Goal: Task Accomplishment & Management: Manage account settings

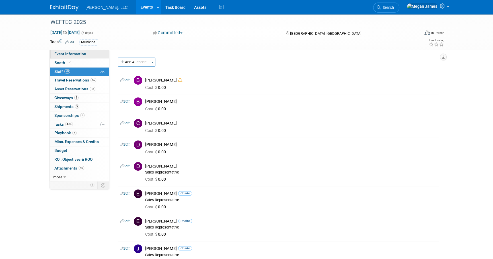
click at [91, 54] on link "Event Information" at bounding box center [79, 54] width 59 height 9
select select "Municipal"
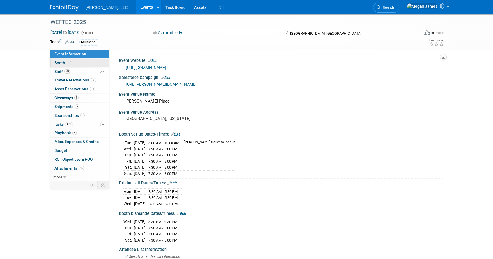
click at [88, 61] on link "Booth" at bounding box center [79, 63] width 59 height 9
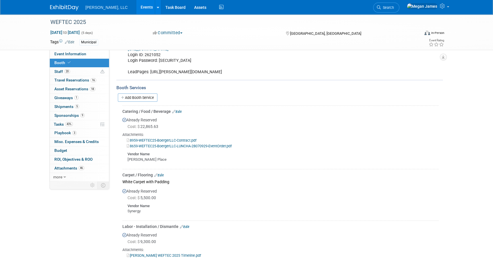
scroll to position [155, 0]
click at [196, 145] on link "8659-WEFTEC25-BoergerLLC-LUNCHA-28070929-EventOrder.pdf" at bounding box center [179, 146] width 105 height 4
click at [136, 6] on link "Events" at bounding box center [146, 7] width 21 height 14
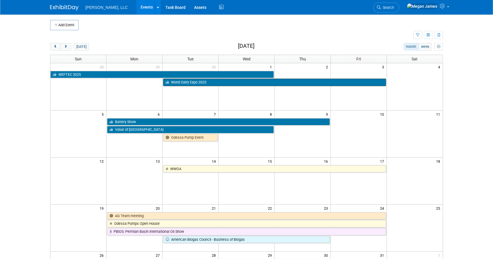
drag, startPoint x: 453, startPoint y: 110, endPoint x: 366, endPoint y: 85, distance: 90.5
click at [453, 110] on body "Boerger, LLC Events Add Event Bulk Upload Events Shareable Event Boards Recentl…" at bounding box center [246, 129] width 493 height 259
click at [53, 47] on span "prev" at bounding box center [55, 47] width 4 height 4
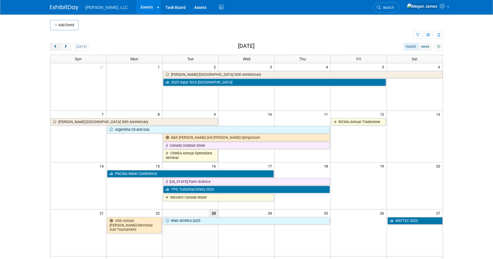
click at [53, 48] on span "prev" at bounding box center [55, 47] width 4 height 4
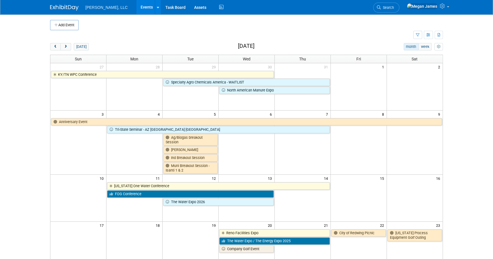
click at [32, 88] on body "Boerger, LLC Events Add Event Bulk Upload Events Shareable Event Boards Recentl…" at bounding box center [246, 129] width 493 height 259
click at [467, 173] on body "Boerger, LLC Events Add Event Bulk Upload Events Shareable Event Boards Recentl…" at bounding box center [246, 129] width 493 height 259
click at [64, 47] on span "next" at bounding box center [65, 47] width 4 height 4
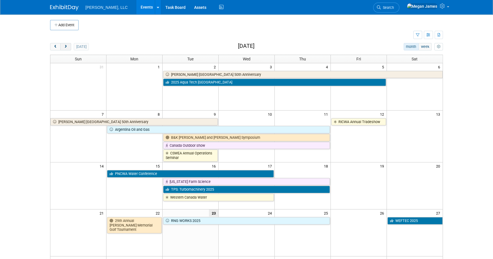
click at [64, 47] on span "next" at bounding box center [65, 47] width 4 height 4
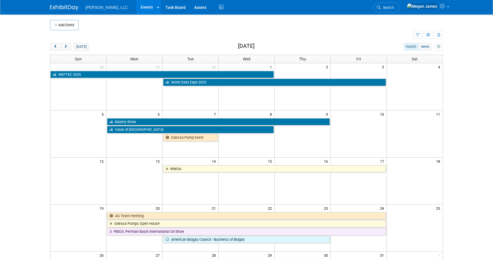
click at [475, 163] on body "Boerger, LLC Events Add Event Bulk Upload Events Shareable Event Boards Recentl…" at bounding box center [246, 129] width 493 height 259
click at [464, 201] on body "Boerger, LLC Events Add Event Bulk Upload Events Shareable Event Boards Recentl…" at bounding box center [246, 129] width 493 height 259
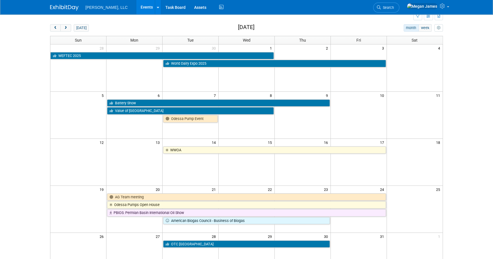
scroll to position [20, 0]
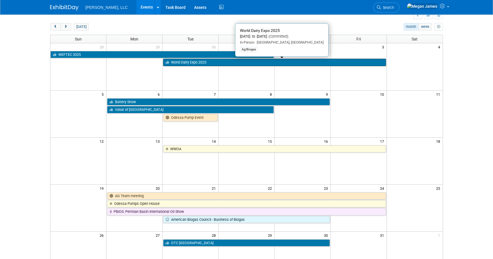
click at [212, 62] on link "World Dairy Expo 2025" at bounding box center [274, 62] width 222 height 7
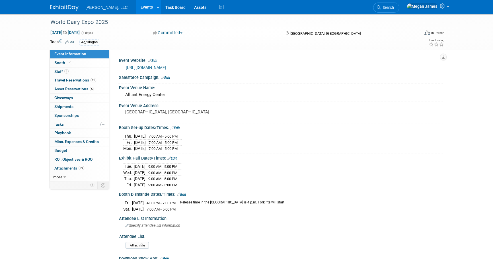
select select "Ag/Biogas"
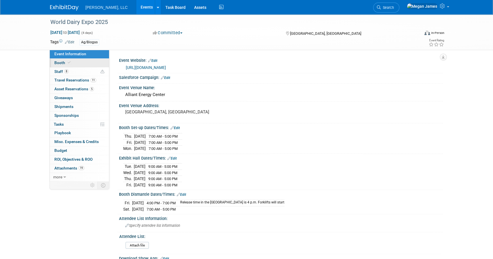
click at [95, 64] on link "Booth" at bounding box center [79, 63] width 59 height 9
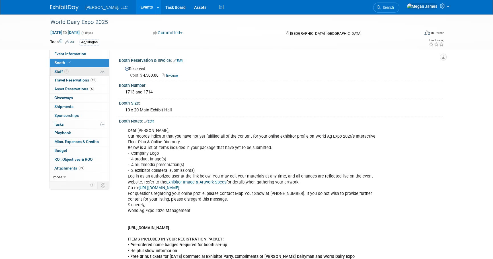
click at [102, 72] on icon at bounding box center [102, 72] width 4 height 4
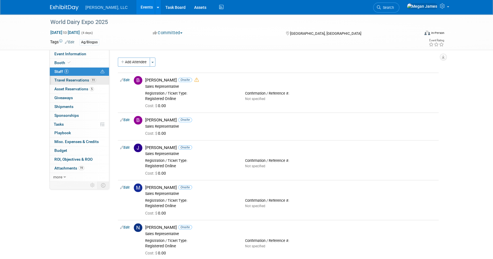
click at [99, 80] on link "11 Travel Reservations 11" at bounding box center [79, 80] width 59 height 9
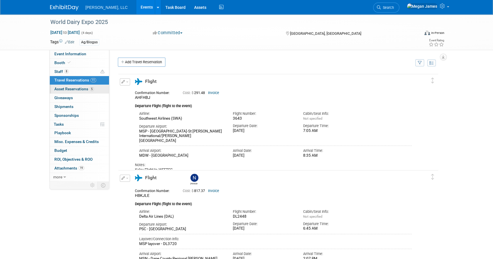
click at [99, 88] on link "5 Asset Reservations 5" at bounding box center [79, 89] width 59 height 9
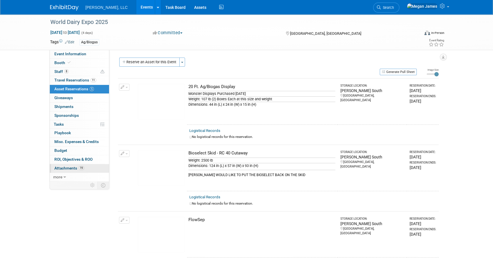
click at [94, 169] on link "19 Attachments 19" at bounding box center [79, 168] width 59 height 9
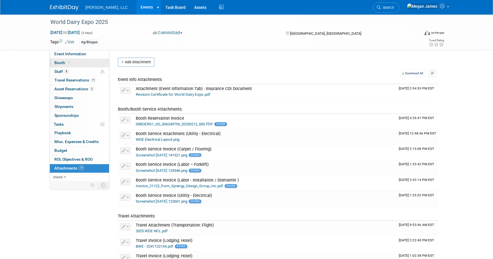
click at [90, 65] on link "Booth" at bounding box center [79, 63] width 59 height 9
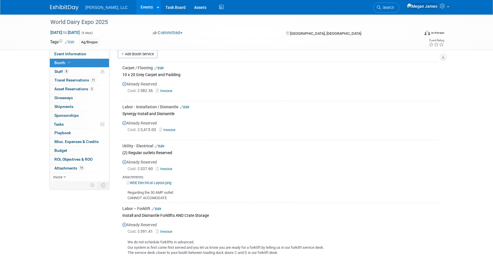
scroll to position [362, 0]
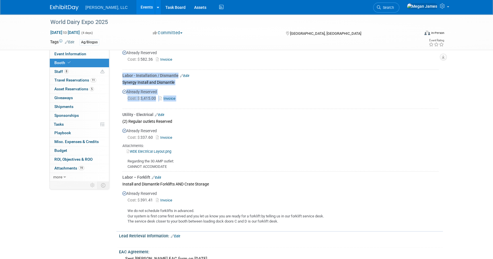
drag, startPoint x: 118, startPoint y: 80, endPoint x: 202, endPoint y: 102, distance: 86.8
click at [202, 102] on div "Carpet / Flooring Edit 10 x 20 Grey Carpet and Padding Already Reserved Cost: $…" at bounding box center [279, 127] width 326 height 197
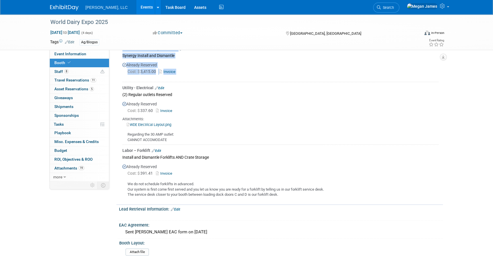
scroll to position [414, 0]
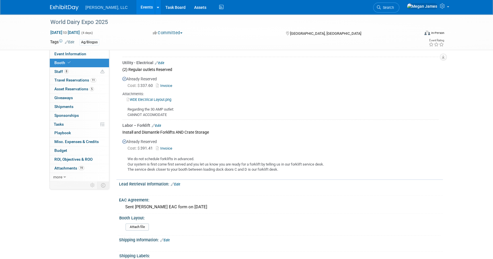
click at [134, 70] on div "(2) Regular outlets Reserved" at bounding box center [280, 69] width 316 height 8
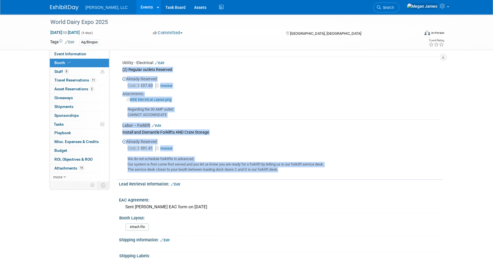
drag, startPoint x: 122, startPoint y: 66, endPoint x: 307, endPoint y: 171, distance: 212.3
click at [307, 171] on div "Carpet / Flooring Edit 10 x 20 Grey Carpet and Padding Already Reserved Cost: $…" at bounding box center [280, 76] width 318 height 195
click at [307, 171] on td "Labor – Forklift Edit Install and Dismantle Forklifts AND Crate Storage Already…" at bounding box center [280, 146] width 316 height 55
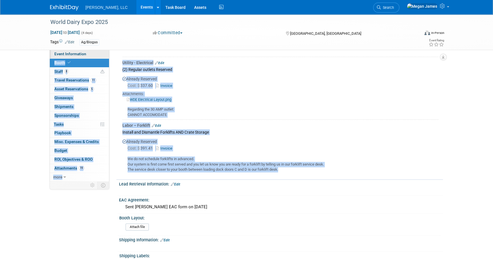
drag, startPoint x: 189, startPoint y: 149, endPoint x: 97, endPoint y: 57, distance: 129.7
click at [284, 120] on td "Labor – Forklift Edit Install and Dismantle Forklifts AND Crate Storage Already…" at bounding box center [280, 146] width 316 height 55
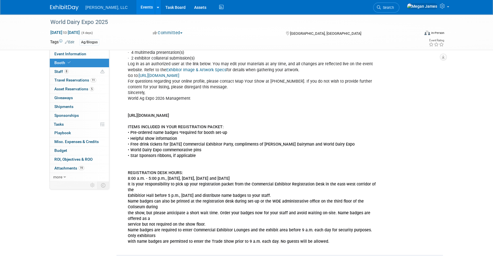
scroll to position [0, 0]
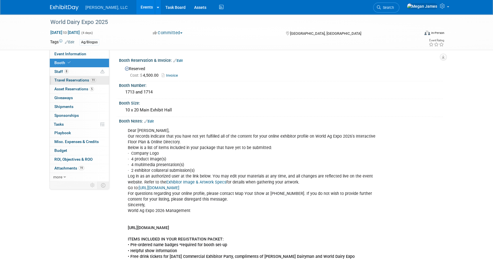
click at [96, 80] on link "11 Travel Reservations 11" at bounding box center [79, 80] width 59 height 9
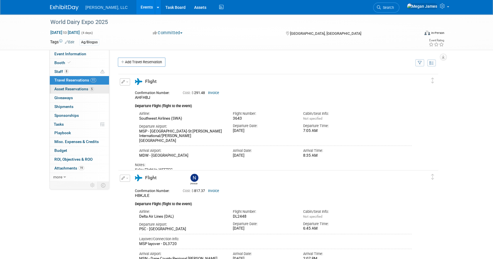
click at [97, 87] on link "5 Asset Reservations 5" at bounding box center [79, 89] width 59 height 9
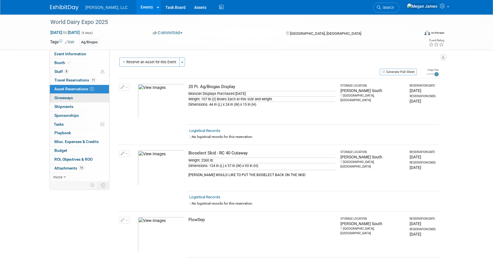
click at [99, 97] on link "0 Giveaways 0" at bounding box center [79, 98] width 59 height 9
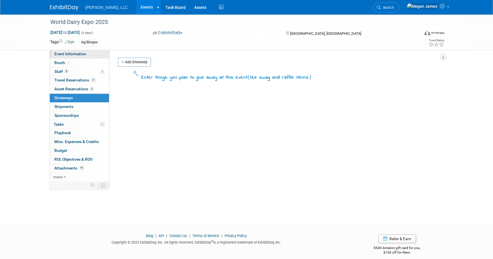
click at [94, 54] on link "Event Information" at bounding box center [79, 54] width 59 height 9
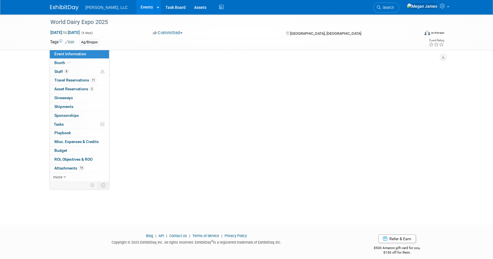
select select "Ag/Biogas"
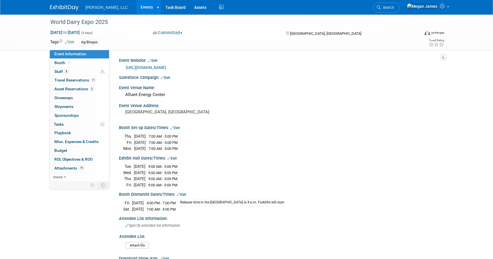
click at [136, 6] on link "Events" at bounding box center [146, 7] width 21 height 14
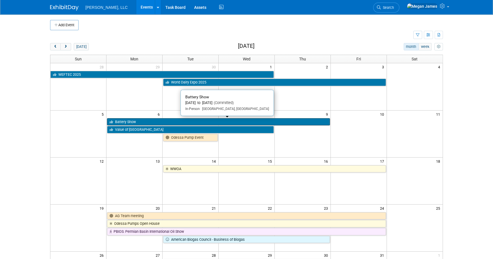
click at [145, 121] on link "Battery Show" at bounding box center [218, 121] width 222 height 7
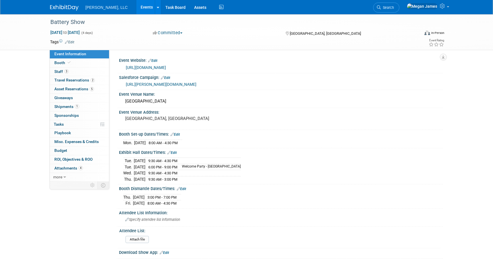
select select "Industrial"
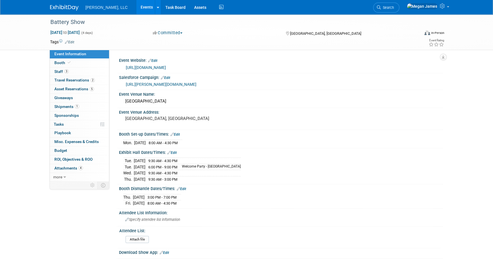
click at [136, 10] on link "Events" at bounding box center [146, 7] width 21 height 14
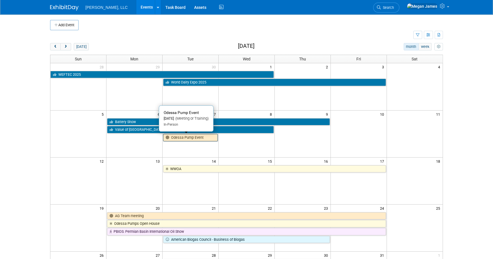
click at [180, 138] on link "Odessa Pump Event" at bounding box center [190, 137] width 55 height 7
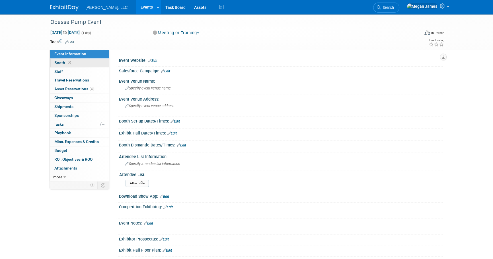
click at [92, 62] on link "Booth" at bounding box center [79, 63] width 59 height 9
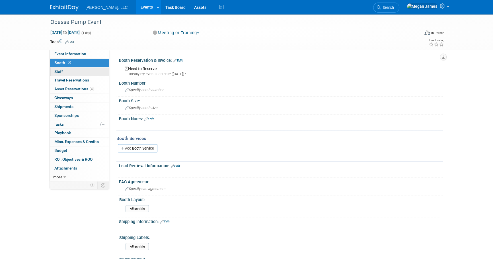
click at [92, 71] on link "0 Staff 0" at bounding box center [79, 71] width 59 height 9
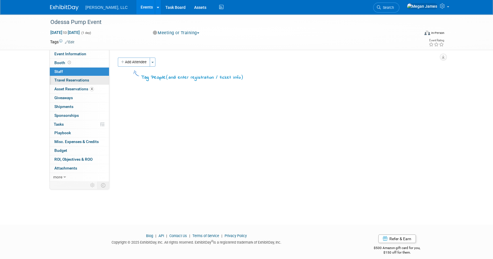
click at [100, 79] on link "0 Travel Reservations 0" at bounding box center [79, 80] width 59 height 9
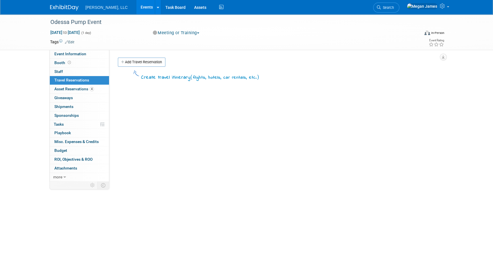
click at [136, 13] on link "Events" at bounding box center [146, 7] width 21 height 14
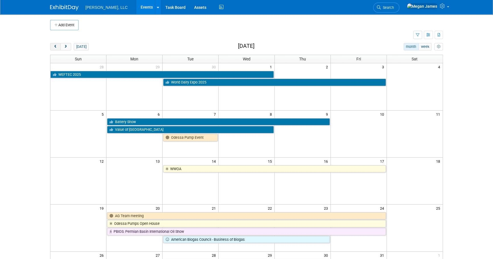
click at [57, 48] on button "prev" at bounding box center [55, 46] width 11 height 7
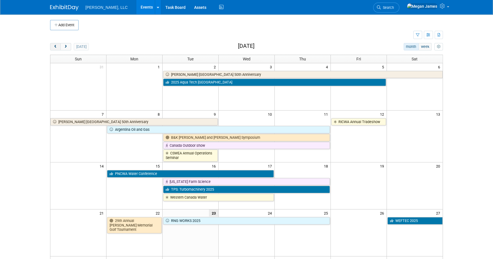
click at [57, 48] on button "prev" at bounding box center [55, 46] width 11 height 7
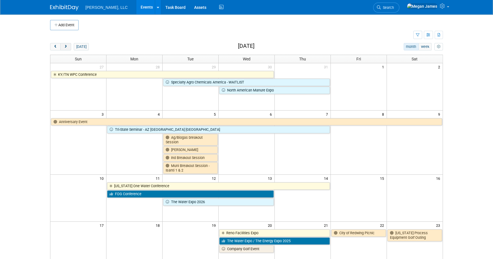
click at [68, 48] on button "next" at bounding box center [65, 46] width 11 height 7
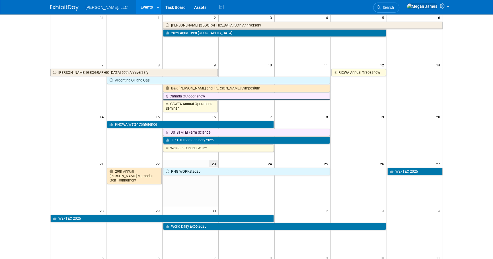
scroll to position [51, 0]
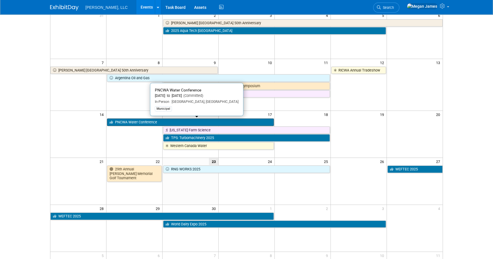
click at [161, 119] on link "PNCWA Water Conference" at bounding box center [190, 121] width 167 height 7
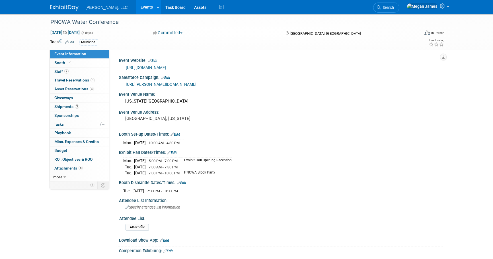
select select "Municipal"
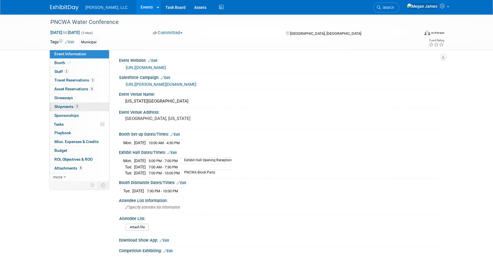
click at [77, 108] on span "Shipments 3" at bounding box center [66, 106] width 25 height 5
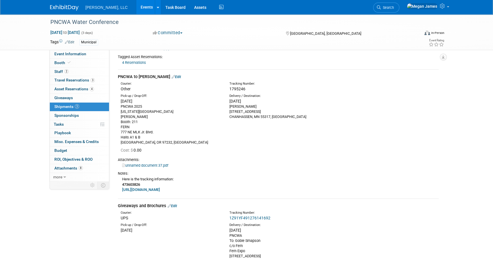
scroll to position [129, 0]
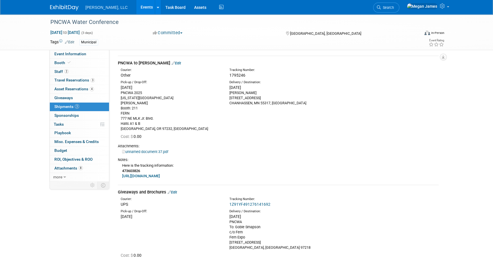
click at [160, 177] on link "https://www.tforcefreight.com/ltl/apps/Tracking" at bounding box center [141, 176] width 38 height 4
drag, startPoint x: 138, startPoint y: 171, endPoint x: 122, endPoint y: 172, distance: 15.6
click at [122, 172] on div "Here is the tracking information: 473603826 https://www.tforcefreight.com/ltl/a…" at bounding box center [278, 170] width 321 height 16
click at [259, 168] on div "Here is the tracking information: 473603826 https://www.tforcefreight.com/ltl/a…" at bounding box center [278, 170] width 321 height 16
drag, startPoint x: 225, startPoint y: 177, endPoint x: 118, endPoint y: 62, distance: 157.2
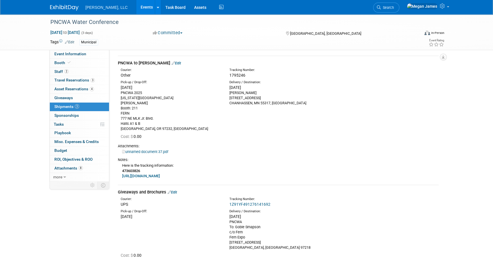
click at [118, 62] on td "PNCWA to Boerger Edit Courier: Other Tracking Number:" at bounding box center [278, 120] width 321 height 129
click at [118, 62] on div "PNCWA to Boerger Edit" at bounding box center [278, 63] width 321 height 6
drag, startPoint x: 118, startPoint y: 63, endPoint x: 217, endPoint y: 177, distance: 150.6
click at [217, 177] on td "PNCWA to Boerger Edit Courier: Other Tracking Number:" at bounding box center [278, 120] width 321 height 129
click at [217, 177] on div "Here is the tracking information: 473603826 https://www.tforcefreight.com/ltl/a…" at bounding box center [278, 170] width 321 height 16
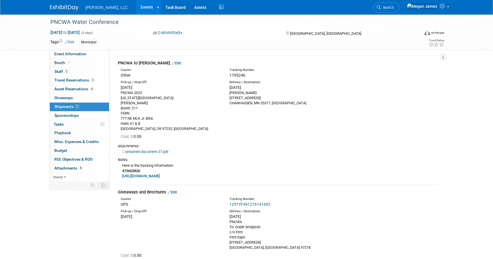
drag, startPoint x: 211, startPoint y: 178, endPoint x: 117, endPoint y: 63, distance: 148.1
click at [117, 63] on div "FROM B&K to PNCWA Edit Courier: Other Tracking Number: N/A" at bounding box center [277, 101] width 329 height 325
drag, startPoint x: 117, startPoint y: 63, endPoint x: 121, endPoint y: 63, distance: 4.6
click at [121, 63] on div "PNCWA to Boerger Edit" at bounding box center [278, 63] width 321 height 6
drag, startPoint x: 118, startPoint y: 63, endPoint x: 230, endPoint y: 175, distance: 158.1
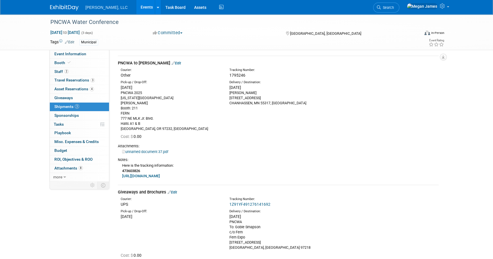
click at [230, 175] on td "PNCWA to Boerger Edit Courier: Other Tracking Number:" at bounding box center [278, 120] width 321 height 129
drag, startPoint x: 230, startPoint y: 175, endPoint x: 208, endPoint y: 177, distance: 22.1
click at [216, 177] on div "Here is the tracking information: 473603826 https://www.tforcefreight.com/ltl/a…" at bounding box center [278, 170] width 321 height 16
drag, startPoint x: 203, startPoint y: 178, endPoint x: 115, endPoint y: 55, distance: 150.4
click at [115, 55] on div "FROM B&K to PNCWA Edit Courier: Other Tracking Number: N/A" at bounding box center [277, 101] width 329 height 325
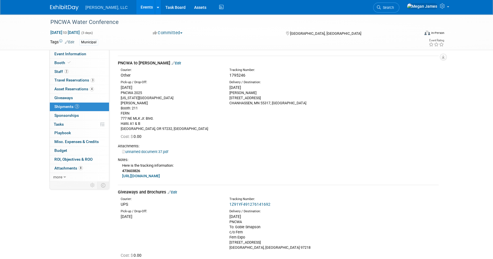
click at [155, 152] on link "unnamed document 37.pdf" at bounding box center [145, 151] width 46 height 4
click at [338, 169] on div "Here is the tracking information: 473603826 https://www.tforcefreight.com/ltl/a…" at bounding box center [278, 170] width 321 height 16
click at [467, 155] on div "PNCWA Water Conference Sep 15, 2025 to Sep 17, 2025 (3 days) Sep 15, 2025 to Se…" at bounding box center [246, 80] width 493 height 390
click at [460, 160] on div "PNCWA Water Conference Sep 15, 2025 to Sep 17, 2025 (3 days) Sep 15, 2025 to Se…" at bounding box center [246, 80] width 493 height 390
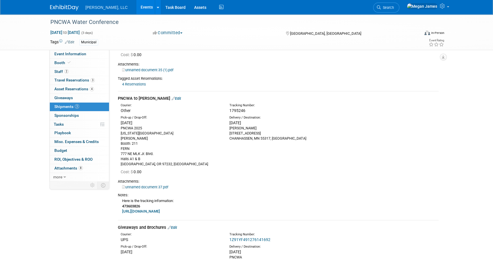
scroll to position [103, 0]
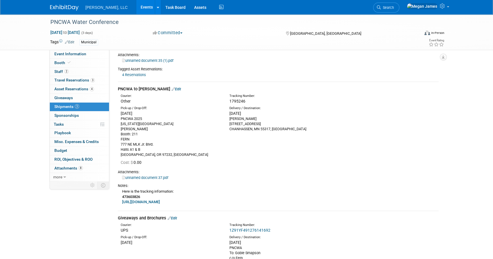
drag, startPoint x: 451, startPoint y: 128, endPoint x: 456, endPoint y: 166, distance: 39.0
click at [451, 128] on div "PNCWA Water Conference Sep 15, 2025 to Sep 17, 2025 (3 days) Sep 15, 2025 to Se…" at bounding box center [246, 106] width 493 height 390
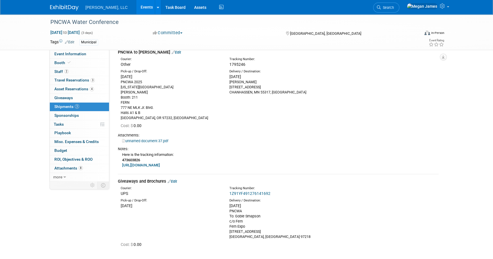
scroll to position [92, 0]
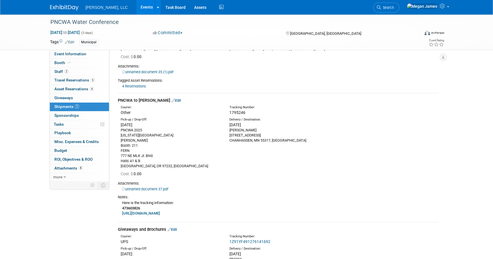
click at [136, 6] on link "Events" at bounding box center [146, 7] width 21 height 14
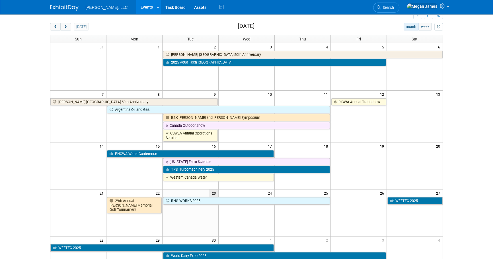
scroll to position [51, 0]
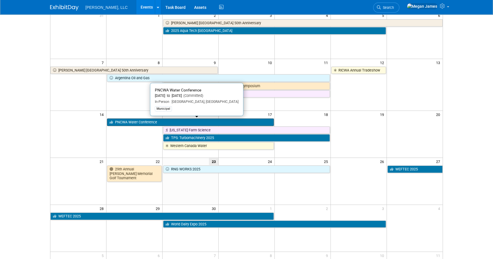
click at [139, 122] on link "PNCWA Water Conference" at bounding box center [190, 121] width 167 height 7
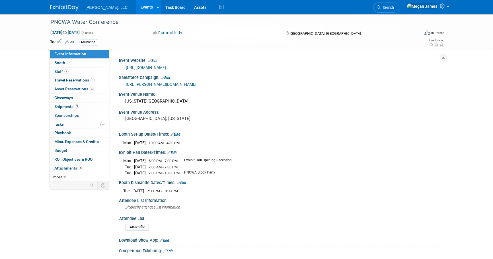
select select "Municipal"
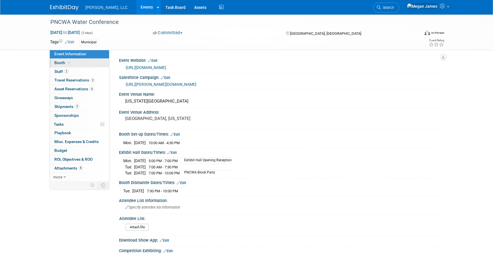
click at [76, 64] on link "Booth" at bounding box center [79, 63] width 59 height 9
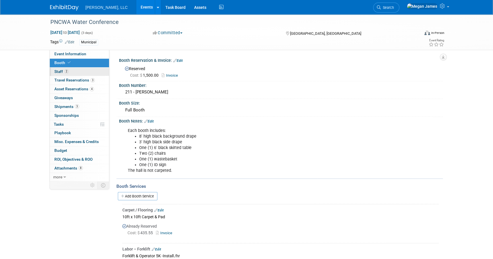
click at [83, 70] on link "2 Staff 2" at bounding box center [79, 71] width 59 height 9
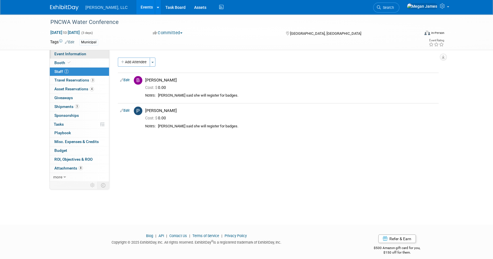
click at [80, 53] on span "Event Information" at bounding box center [70, 53] width 32 height 5
select select "Municipal"
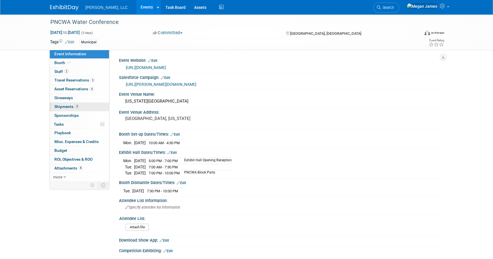
click at [92, 109] on link "3 Shipments 3" at bounding box center [79, 106] width 59 height 9
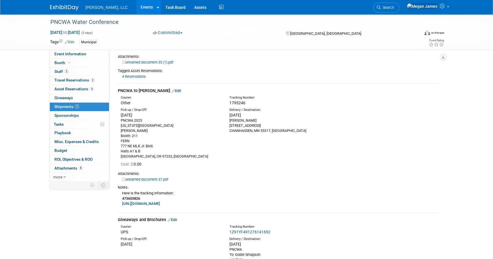
scroll to position [103, 0]
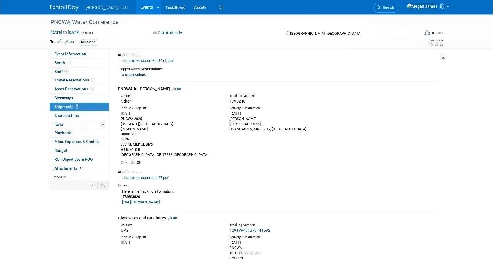
click at [160, 203] on link "https://www.tforcefreight.com/ltl/apps/Tracking" at bounding box center [141, 201] width 38 height 4
drag, startPoint x: 145, startPoint y: 196, endPoint x: 122, endPoint y: 196, distance: 23.3
click at [122, 196] on div "Here is the tracking information: 473603826 https://www.tforcefreight.com/ltl/a…" at bounding box center [278, 196] width 321 height 16
copy b "473603826"
drag, startPoint x: 206, startPoint y: 187, endPoint x: 202, endPoint y: 191, distance: 5.8
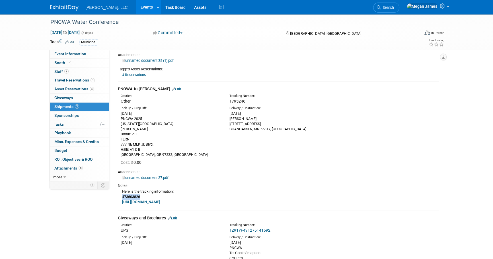
click at [206, 187] on div "Notes:" at bounding box center [278, 185] width 321 height 5
drag, startPoint x: 209, startPoint y: 203, endPoint x: 121, endPoint y: 192, distance: 89.4
click at [121, 192] on div "Here is the tracking information: 473603826 https://www.tforcefreight.com/ltl/a…" at bounding box center [278, 196] width 321 height 16
copy div "Here is the tracking information: 473603826 https://www.tforcefreight.com/ltl/a…"
click at [82, 88] on span "Asset Reservations 4" at bounding box center [74, 88] width 40 height 5
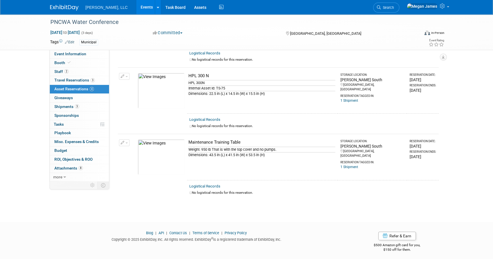
scroll to position [145, 0]
click at [136, 7] on link "Events" at bounding box center [146, 7] width 21 height 14
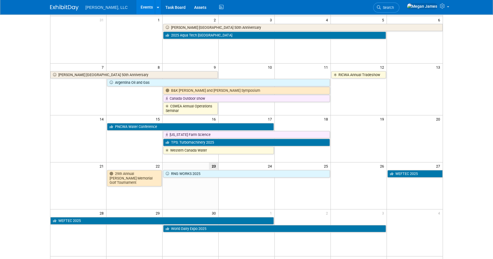
scroll to position [103, 0]
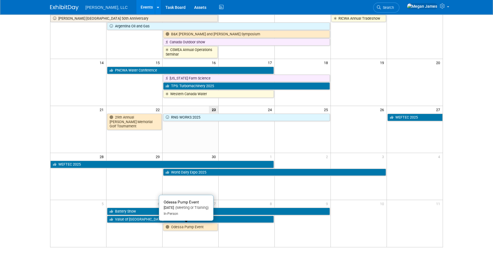
drag, startPoint x: 208, startPoint y: 225, endPoint x: 227, endPoint y: 225, distance: 18.8
click at [208, 225] on link "Odessa Pump Event" at bounding box center [190, 226] width 55 height 7
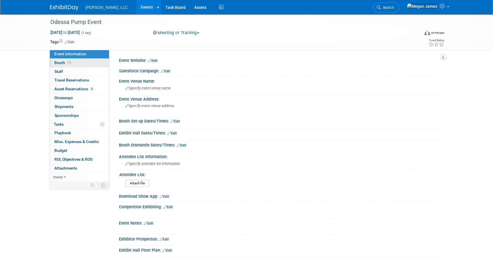
click at [85, 60] on link "Booth" at bounding box center [79, 63] width 59 height 9
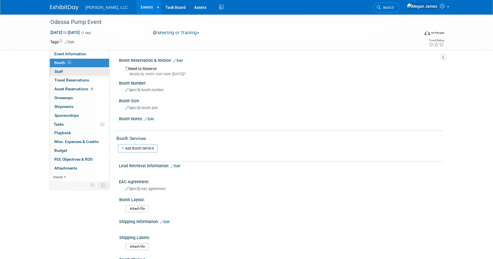
click at [96, 71] on link "0 Staff 0" at bounding box center [79, 71] width 59 height 9
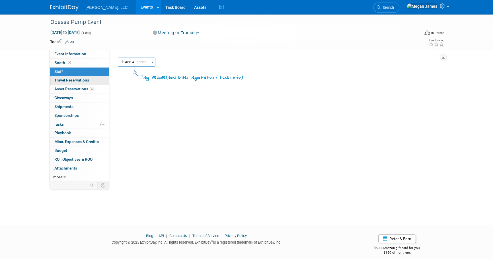
click at [96, 80] on link "0 Travel Reservations 0" at bounding box center [79, 80] width 59 height 9
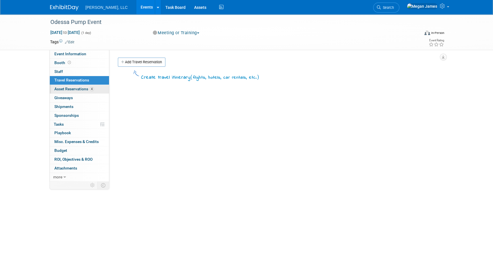
click at [100, 88] on link "4 Asset Reservations 4" at bounding box center [79, 89] width 59 height 9
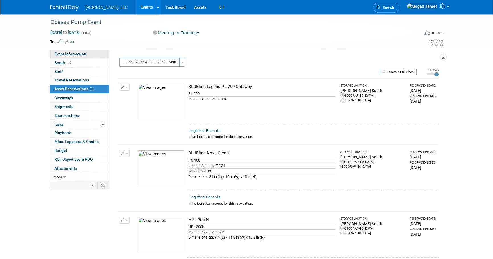
click at [88, 54] on link "Event Information" at bounding box center [79, 54] width 59 height 9
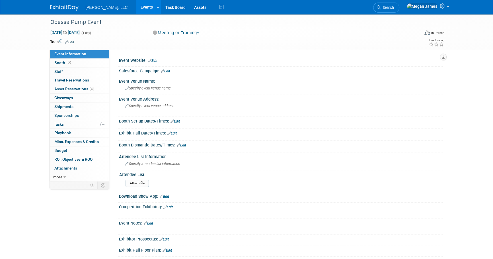
click at [136, 6] on link "Events" at bounding box center [146, 7] width 21 height 14
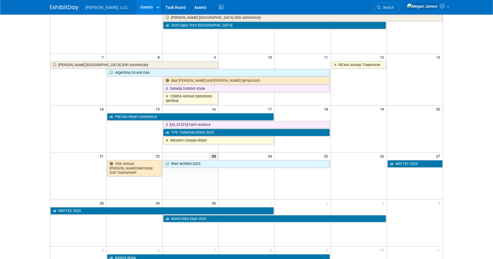
scroll to position [103, 0]
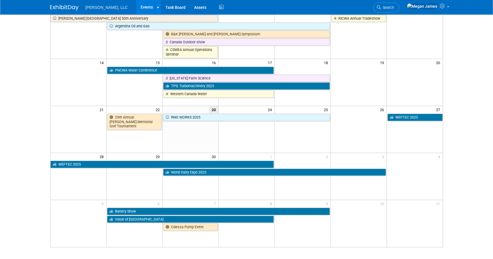
click at [466, 155] on html "[PERSON_NAME], LLC Events Add Event Bulk Upload Events Shareable Event Boards R…" at bounding box center [246, 26] width 493 height 259
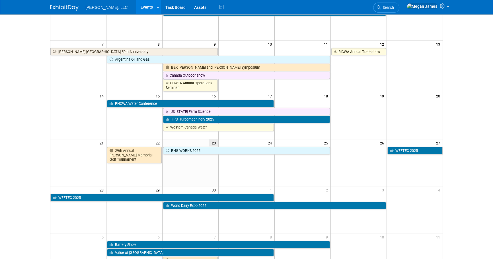
scroll to position [0, 0]
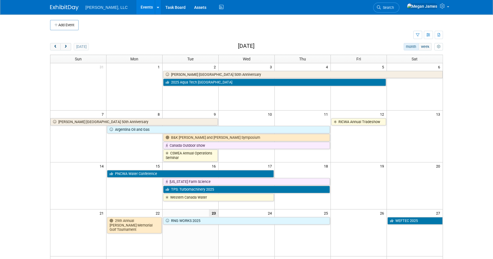
click at [465, 183] on body "Boerger, LLC Events Add Event Bulk Upload Events Shareable Event Boards Recentl…" at bounding box center [246, 129] width 493 height 259
click at [443, 6] on icon at bounding box center [442, 5] width 7 height 5
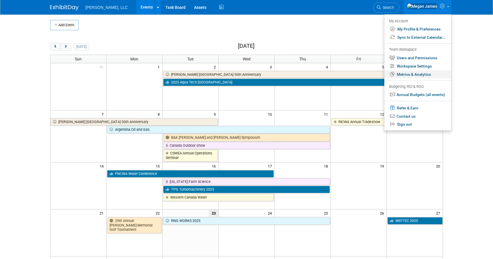
click at [411, 73] on link "Metrics & Analytics" at bounding box center [417, 74] width 67 height 8
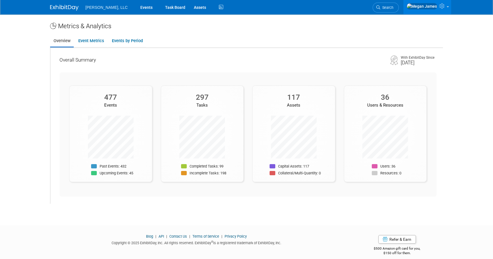
click at [99, 35] on ul "Overview Event Metrics Events by Period" at bounding box center [246, 41] width 393 height 13
click at [97, 39] on link "Event Metrics" at bounding box center [91, 40] width 32 height 11
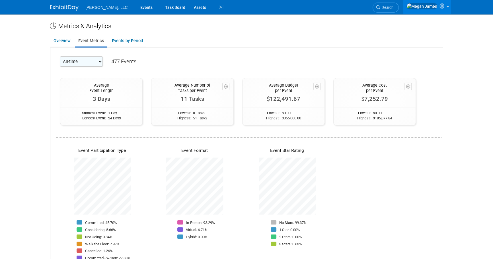
click at [96, 61] on select "All-time 2028 2027 2026 2025 2024 2023 2022 2021 2020" at bounding box center [81, 61] width 43 height 10
select select "2025"
click at [60, 56] on select "All-time 2028 2027 2026 2025 2024 2023 2022 2021 2020" at bounding box center [81, 61] width 43 height 10
click at [466, 178] on body "Boerger, LLC Events Task Board Assets" at bounding box center [246, 129] width 493 height 259
click at [139, 44] on link "Events by Period" at bounding box center [127, 40] width 38 height 11
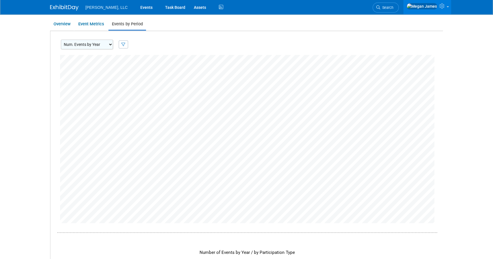
scroll to position [26, 0]
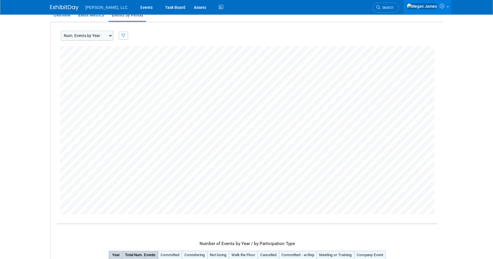
click at [475, 148] on body "Boerger, LLC Events Task Board Assets" at bounding box center [246, 103] width 493 height 259
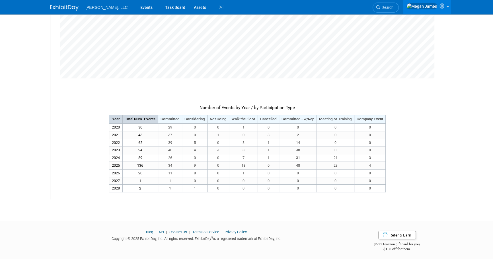
scroll to position [163, 0]
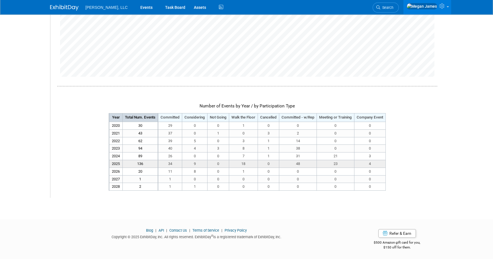
click at [199, 164] on td "9" at bounding box center [194, 164] width 25 height 8
drag, startPoint x: 193, startPoint y: 164, endPoint x: 377, endPoint y: 164, distance: 184.0
click at [377, 164] on tr "2025 136 34 9 0 18" at bounding box center [247, 164] width 276 height 8
click at [377, 164] on td "4" at bounding box center [369, 164] width 31 height 8
drag, startPoint x: 377, startPoint y: 163, endPoint x: 110, endPoint y: 161, distance: 266.8
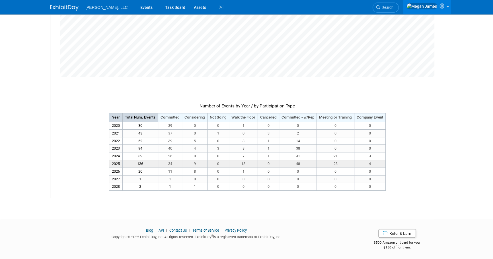
click at [110, 161] on tr "2025 136 34 9 0 18" at bounding box center [247, 164] width 276 height 8
click at [110, 161] on td "2025" at bounding box center [116, 164] width 14 height 8
drag, startPoint x: 110, startPoint y: 161, endPoint x: 377, endPoint y: 163, distance: 267.7
click at [377, 163] on tr "2025 136 34 9 0 18" at bounding box center [247, 164] width 276 height 8
drag, startPoint x: 377, startPoint y: 163, endPoint x: 424, endPoint y: 182, distance: 50.4
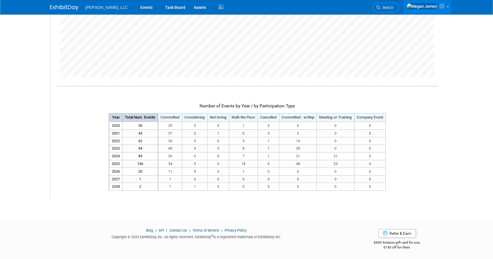
click at [424, 182] on div "Number of Events by Year / by Participation Type Year Total Num. Events Committ…" at bounding box center [247, 50] width 380 height 282
click at [193, 160] on td "9" at bounding box center [194, 164] width 25 height 8
drag, startPoint x: 193, startPoint y: 163, endPoint x: 199, endPoint y: 163, distance: 5.7
click at [199, 163] on td "9" at bounding box center [194, 164] width 25 height 8
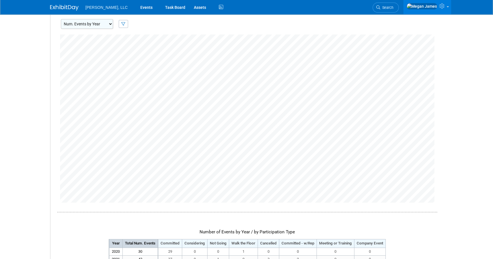
scroll to position [0, 0]
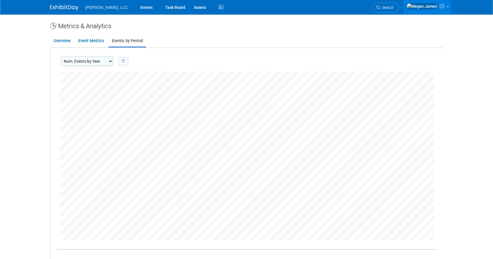
click at [97, 60] on select "Num. Events by Year Num. Events by Quarter Num. Events by Month" at bounding box center [87, 61] width 52 height 10
click at [141, 63] on div "Num. Events by Year Num. Events by Quarter Num. Events by Month Include events …" at bounding box center [246, 60] width 391 height 24
click at [68, 42] on link "Overview" at bounding box center [62, 40] width 24 height 11
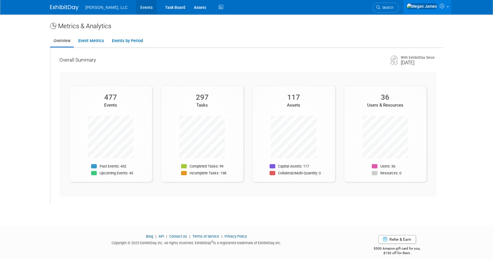
click at [136, 5] on link "Events" at bounding box center [146, 7] width 21 height 14
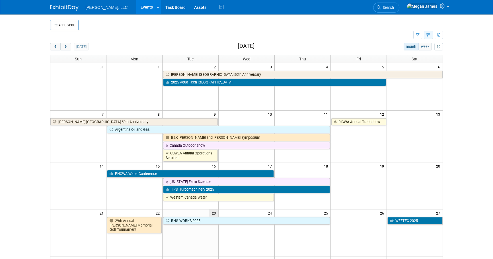
click at [427, 37] on button "button" at bounding box center [428, 35] width 9 height 8
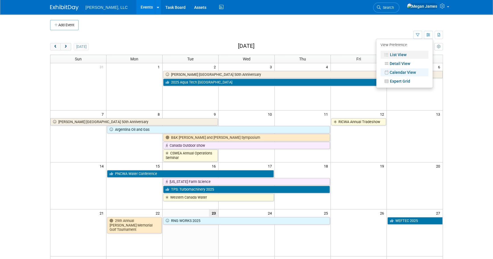
click at [407, 54] on link "List View" at bounding box center [404, 55] width 48 height 8
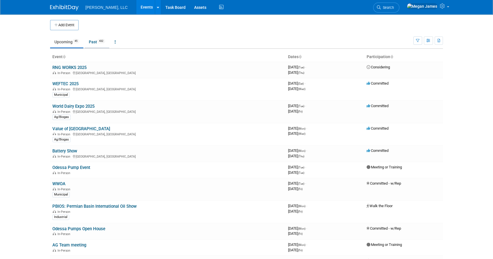
click at [88, 45] on link "Past 432" at bounding box center [96, 41] width 25 height 11
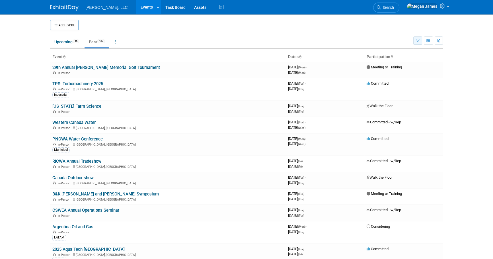
click at [420, 42] on button "button" at bounding box center [417, 40] width 9 height 8
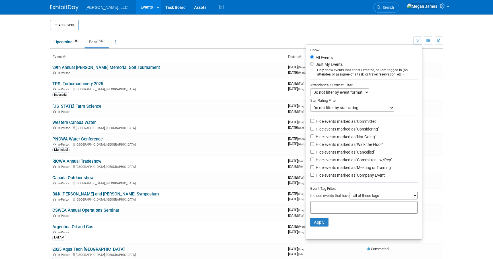
click at [351, 131] on label "Hide events marked as 'Considering'" at bounding box center [346, 129] width 64 height 6
click at [314, 130] on input "Hide events marked as 'Considering'" at bounding box center [312, 129] width 4 height 4
click at [351, 131] on label "Hide events marked as 'Considering'" at bounding box center [346, 129] width 64 height 6
click at [314, 130] on input "Hide events marked as 'Considering'" at bounding box center [312, 129] width 4 height 4
checkbox input "false"
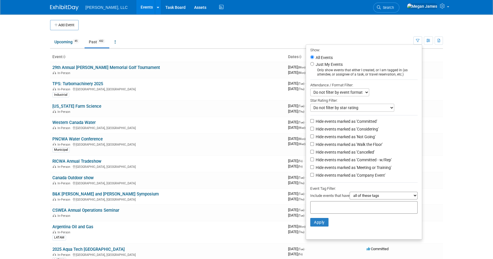
click at [338, 122] on label "Hide events marked as 'Committed'" at bounding box center [345, 121] width 63 height 6
click at [314, 122] on input "Hide events marked as 'Committed'" at bounding box center [312, 121] width 4 height 4
checkbox input "true"
click at [337, 137] on label "Hide events marked as 'Not Going'" at bounding box center [344, 137] width 61 height 6
click at [314, 137] on input "Hide events marked as 'Not Going'" at bounding box center [312, 136] width 4 height 4
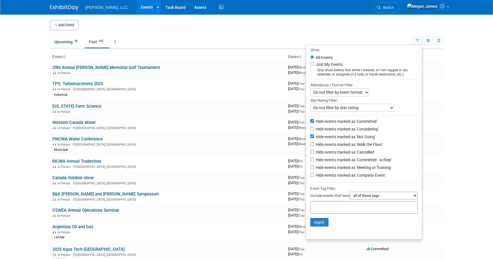
click at [336, 137] on label "Hide events marked as 'Not Going'" at bounding box center [344, 137] width 61 height 6
click at [314, 137] on input "Hide events marked as 'Not Going'" at bounding box center [312, 136] width 4 height 4
checkbox input "false"
click at [338, 145] on label "Hide events marked as 'Walk the Floor'" at bounding box center [348, 144] width 68 height 6
click at [314, 145] on input "Hide events marked as 'Walk the Floor'" at bounding box center [312, 144] width 4 height 4
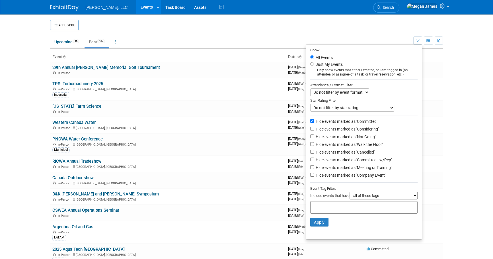
checkbox input "true"
click at [367, 161] on label "Hide events marked as 'Committed - w/Rep'" at bounding box center [352, 160] width 77 height 6
click at [314, 161] on input "Hide events marked as 'Committed - w/Rep'" at bounding box center [312, 159] width 4 height 4
checkbox input "true"
click at [371, 168] on label "Hide events marked as 'Meeting or Training'" at bounding box center [352, 167] width 77 height 6
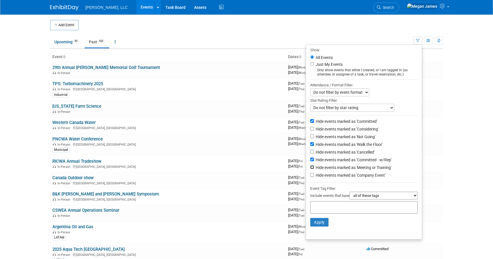
click at [314, 168] on input "Hide events marked as 'Meeting or Training'" at bounding box center [312, 167] width 4 height 4
checkbox input "true"
click at [362, 177] on label "Hide events marked as 'Company Event'" at bounding box center [349, 175] width 71 height 6
click at [314, 176] on input "Hide events marked as 'Company Event'" at bounding box center [312, 175] width 4 height 4
checkbox input "true"
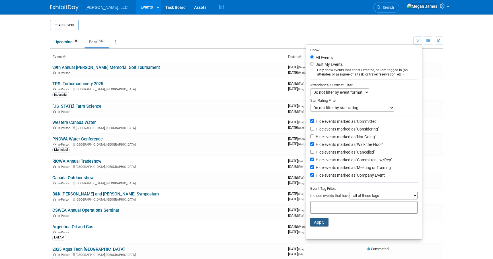
click at [319, 224] on button "Apply" at bounding box center [319, 222] width 18 height 9
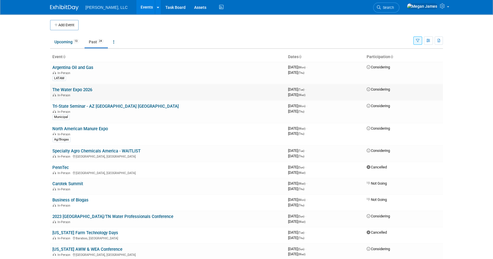
click at [85, 90] on link "The Water Expo 2026" at bounding box center [72, 89] width 40 height 5
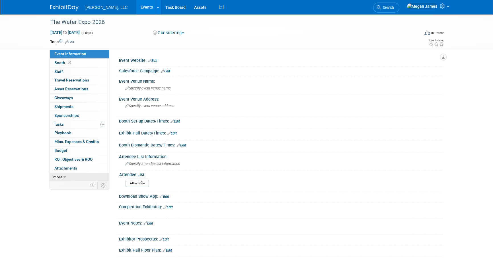
click at [65, 176] on icon at bounding box center [64, 177] width 3 height 4
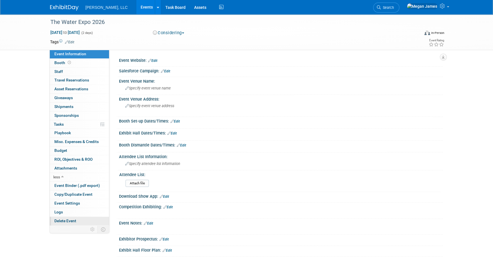
click at [68, 218] on span "Delete Event" at bounding box center [65, 220] width 22 height 5
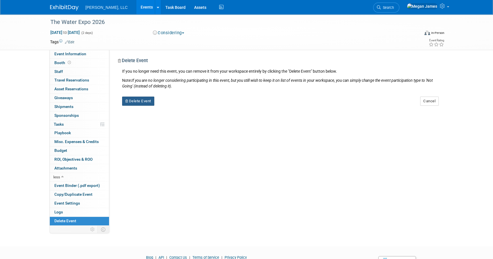
click at [137, 101] on button "Delete Event" at bounding box center [138, 100] width 32 height 9
click at [174, 107] on link "Yes" at bounding box center [174, 105] width 16 height 9
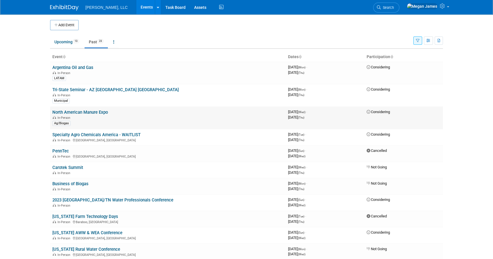
click at [92, 110] on link "North American Manure Expo" at bounding box center [79, 112] width 55 height 5
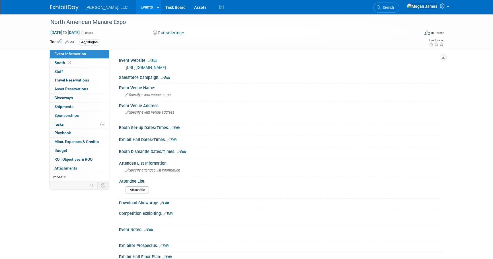
select select "Ag/Biogas"
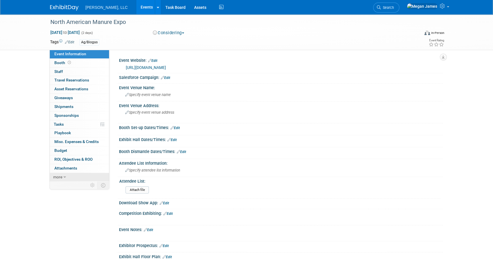
click at [79, 180] on link "more" at bounding box center [79, 177] width 59 height 9
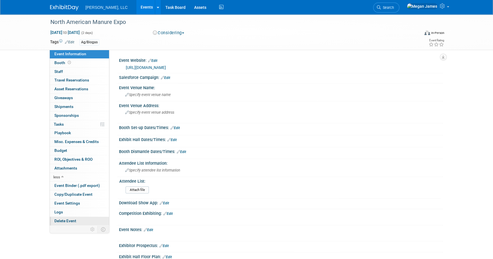
click at [82, 220] on link "Delete Event" at bounding box center [79, 220] width 59 height 9
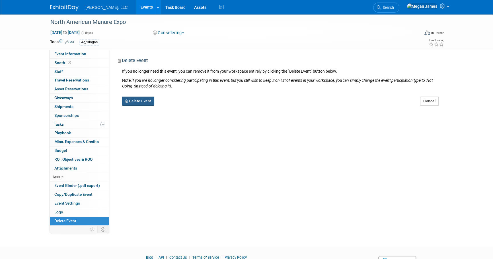
click at [148, 101] on button "Delete Event" at bounding box center [138, 100] width 32 height 9
click at [176, 104] on link "Yes" at bounding box center [174, 105] width 16 height 9
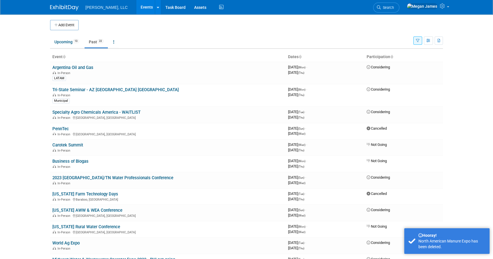
click at [136, 5] on link "Events" at bounding box center [146, 7] width 21 height 14
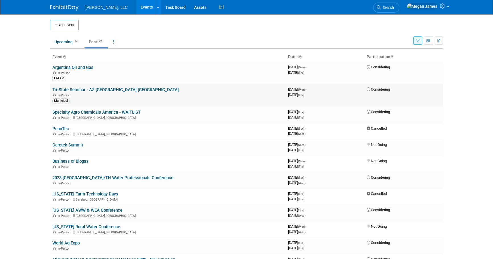
click at [79, 89] on link "Tri-State Seminar - AZ [GEOGRAPHIC_DATA] [GEOGRAPHIC_DATA]" at bounding box center [115, 89] width 126 height 5
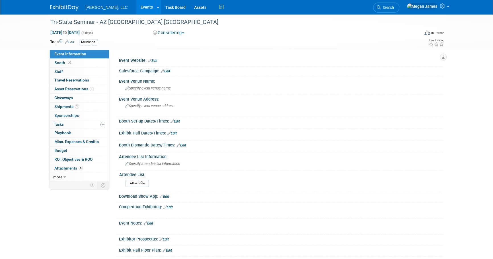
click at [79, 89] on span "Asset Reservations 1" at bounding box center [74, 88] width 40 height 5
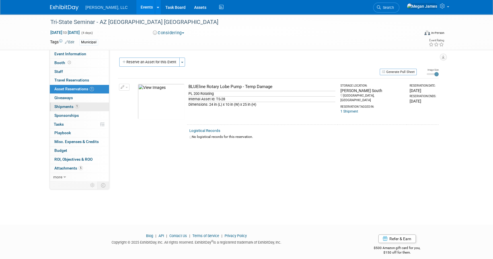
click at [82, 107] on link "1 Shipments 1" at bounding box center [79, 106] width 59 height 9
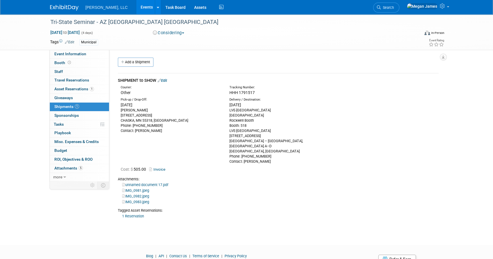
click at [166, 31] on button "Considering" at bounding box center [169, 33] width 36 height 6
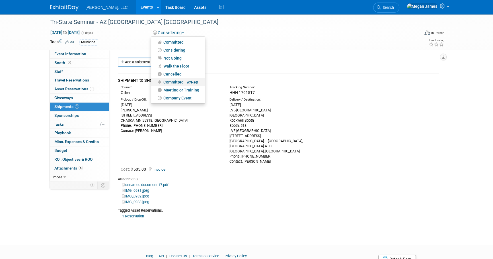
click at [183, 81] on link "Committed - w/Rep" at bounding box center [178, 82] width 54 height 8
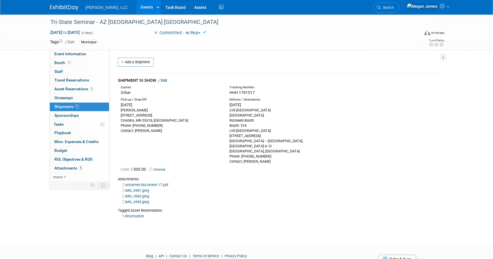
click at [136, 7] on link "Events" at bounding box center [146, 7] width 21 height 14
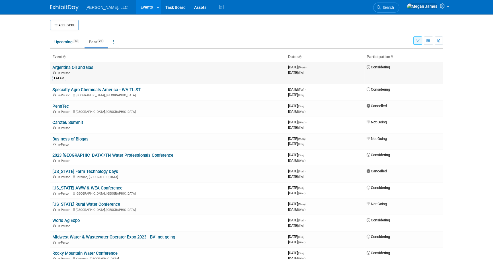
click at [77, 66] on link "Argentina Oil and Gas" at bounding box center [72, 67] width 41 height 5
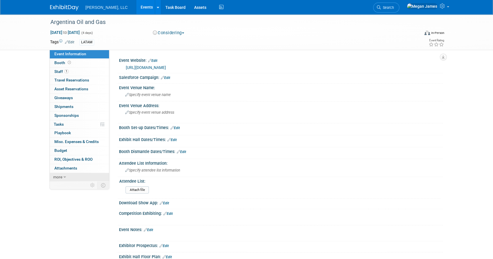
click at [94, 177] on link "more" at bounding box center [79, 177] width 59 height 9
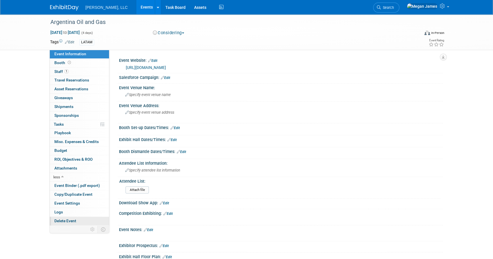
click at [79, 221] on link "Delete Event" at bounding box center [79, 220] width 59 height 9
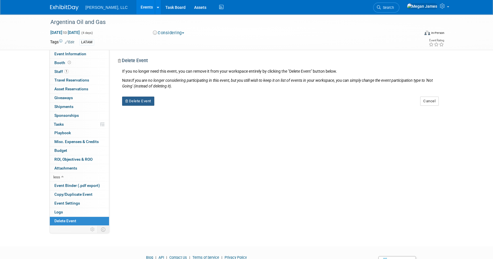
click at [154, 103] on button "Delete Event" at bounding box center [138, 100] width 32 height 9
click at [176, 105] on link "Yes" at bounding box center [174, 105] width 16 height 9
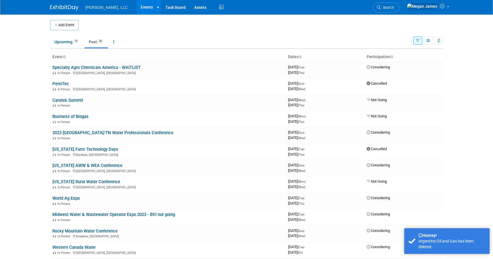
click at [136, 6] on link "Events" at bounding box center [146, 7] width 21 height 14
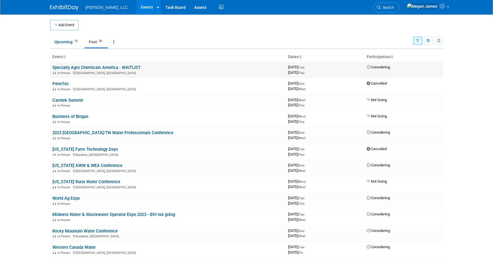
click at [81, 67] on link "Specialty Agro Chemicals America - WAITLIST" at bounding box center [96, 67] width 88 height 5
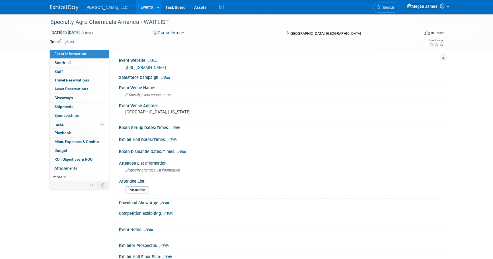
select select "Industrial"
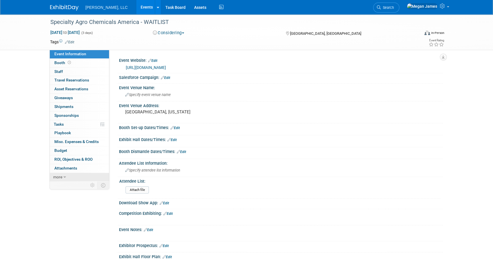
click at [79, 179] on link "more" at bounding box center [79, 177] width 59 height 9
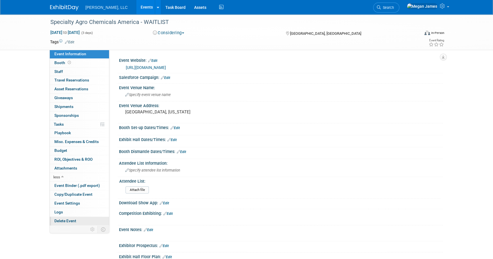
click at [77, 218] on link "Delete Event" at bounding box center [79, 220] width 59 height 9
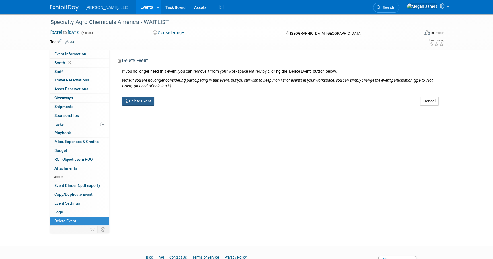
click at [150, 102] on button "Delete Event" at bounding box center [138, 100] width 32 height 9
click at [168, 102] on link "Yes" at bounding box center [174, 105] width 16 height 9
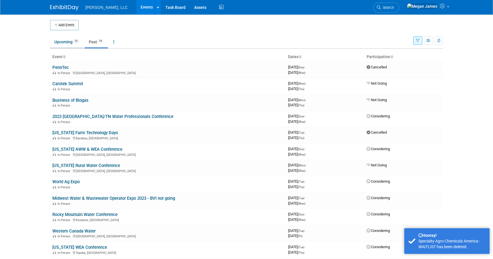
click at [72, 44] on link "Upcoming 13" at bounding box center [66, 41] width 33 height 11
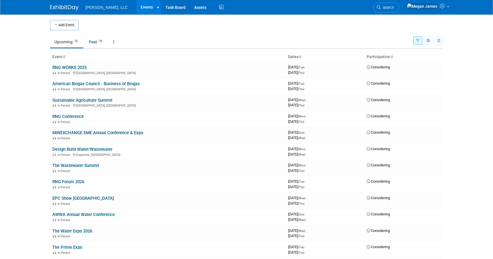
drag, startPoint x: 466, startPoint y: 73, endPoint x: 395, endPoint y: 47, distance: 75.6
click at [466, 73] on body "[PERSON_NAME], LLC Events Add Event Bulk Upload Events Shareable Event Boards R…" at bounding box center [246, 129] width 493 height 259
click at [447, 7] on link at bounding box center [427, 7] width 48 height 14
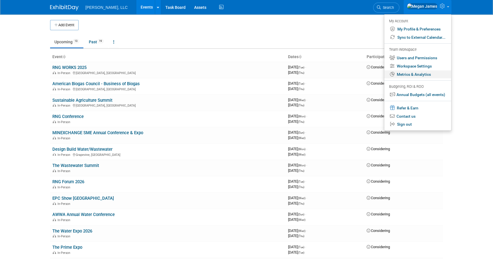
click at [416, 75] on link "Metrics & Analytics" at bounding box center [417, 74] width 67 height 8
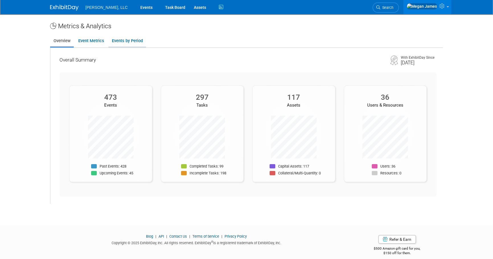
click at [135, 43] on link "Events by Period" at bounding box center [127, 40] width 38 height 11
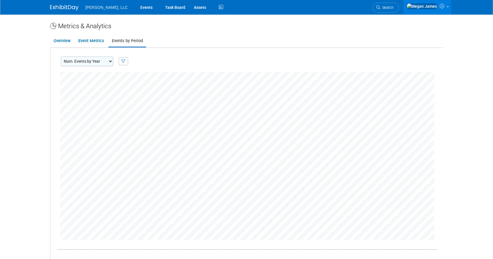
click at [100, 59] on select "Num. Events by Year Num. Events by Quarter Num. Events by Month" at bounding box center [87, 61] width 52 height 10
click at [25, 92] on body "Boerger, LLC Events Task Board Assets" at bounding box center [246, 129] width 493 height 259
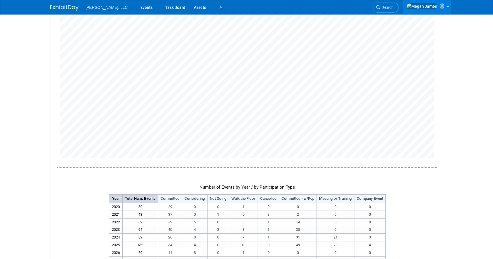
scroll to position [129, 0]
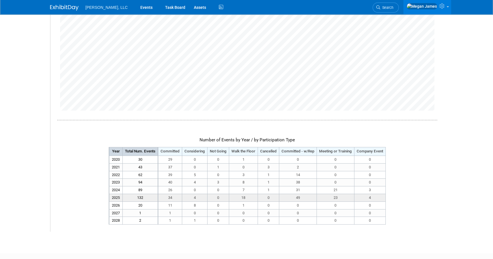
drag, startPoint x: 143, startPoint y: 200, endPoint x: 136, endPoint y: 199, distance: 6.9
click at [136, 199] on td "132" at bounding box center [141, 197] width 36 height 8
drag, startPoint x: 136, startPoint y: 199, endPoint x: 195, endPoint y: 197, distance: 59.2
click at [195, 197] on td "4" at bounding box center [194, 197] width 25 height 8
drag, startPoint x: 199, startPoint y: 197, endPoint x: 185, endPoint y: 198, distance: 14.5
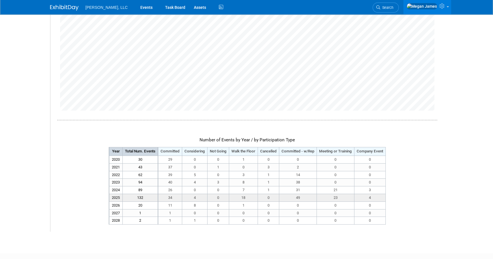
click at [185, 198] on td "4" at bounding box center [194, 197] width 25 height 8
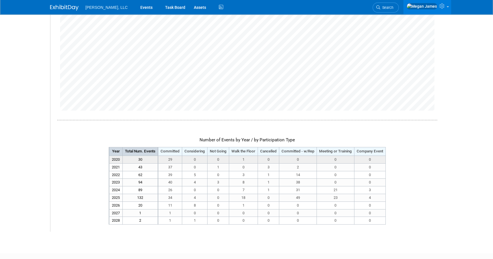
drag, startPoint x: 185, startPoint y: 198, endPoint x: 122, endPoint y: 158, distance: 74.1
click at [122, 158] on tbody "Year Total Num. Events Committed Considering Not Going Walk the Floor 2020 2021…" at bounding box center [247, 185] width 276 height 77
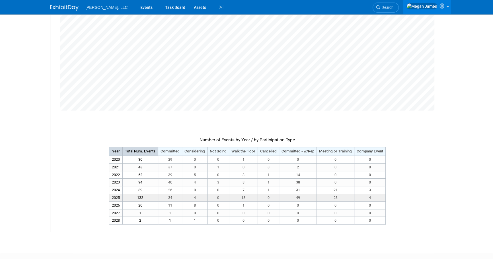
click at [259, 198] on td "0" at bounding box center [268, 197] width 21 height 8
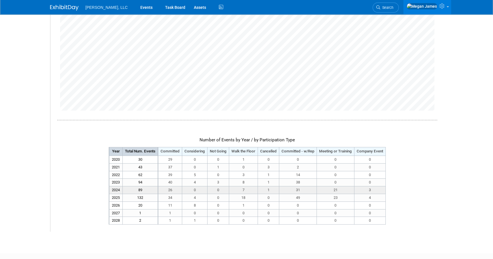
drag, startPoint x: 376, startPoint y: 197, endPoint x: 131, endPoint y: 188, distance: 244.5
click at [131, 188] on tbody "Year Total Num. Events Committed Considering Not Going Walk the Floor 2020 2021…" at bounding box center [247, 185] width 276 height 77
click at [133, 187] on td "89" at bounding box center [141, 190] width 36 height 8
drag, startPoint x: 136, startPoint y: 189, endPoint x: 143, endPoint y: 190, distance: 6.9
click at [143, 190] on td "89" at bounding box center [141, 190] width 36 height 8
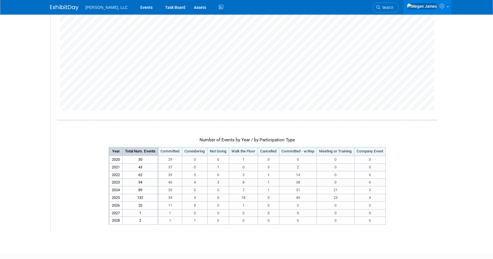
drag, startPoint x: 378, startPoint y: 191, endPoint x: 105, endPoint y: 188, distance: 273.4
click at [105, 188] on div "Number of Events by Year / by Participation Type Year Total Num. Events Committ…" at bounding box center [247, 84] width 380 height 282
click at [257, 188] on td "7" at bounding box center [243, 190] width 29 height 8
drag, startPoint x: 156, startPoint y: 188, endPoint x: 384, endPoint y: 193, distance: 227.9
click at [384, 193] on tr "2024 89 26 0 0 7" at bounding box center [247, 190] width 276 height 8
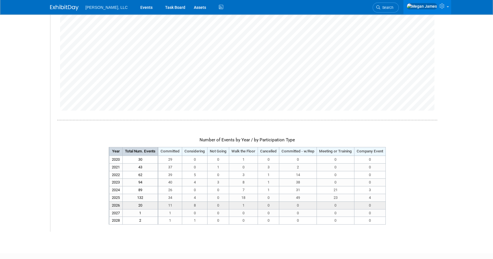
drag, startPoint x: 384, startPoint y: 193, endPoint x: 247, endPoint y: 201, distance: 136.7
click at [247, 201] on tbody "Year Total Num. Events Committed Considering Not Going Walk the Floor 2020 2021…" at bounding box center [247, 185] width 276 height 77
click at [248, 200] on td "18" at bounding box center [243, 197] width 29 height 8
drag, startPoint x: 247, startPoint y: 197, endPoint x: 237, endPoint y: 198, distance: 9.4
click at [237, 198] on td "18" at bounding box center [243, 197] width 29 height 8
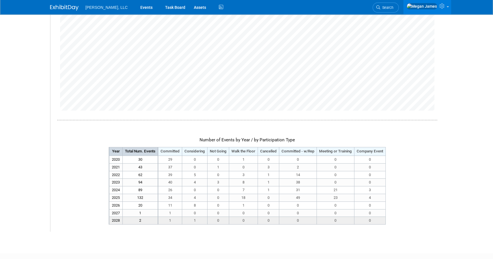
click at [360, 219] on td "0" at bounding box center [369, 220] width 31 height 8
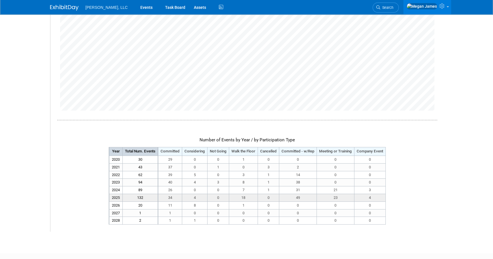
drag, startPoint x: 375, startPoint y: 195, endPoint x: 237, endPoint y: 198, distance: 138.5
click at [237, 198] on tr "2025 132 34 4 0 18" at bounding box center [247, 197] width 276 height 8
drag, startPoint x: 237, startPoint y: 198, endPoint x: 242, endPoint y: 198, distance: 4.8
click at [242, 198] on td "18" at bounding box center [243, 197] width 29 height 8
click at [243, 197] on td "18" at bounding box center [243, 197] width 29 height 8
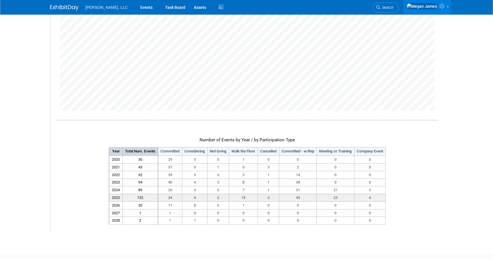
click at [243, 197] on td "18" at bounding box center [243, 197] width 29 height 8
drag, startPoint x: 243, startPoint y: 197, endPoint x: 295, endPoint y: 196, distance: 52.3
click at [295, 196] on td "49" at bounding box center [298, 197] width 38 height 8
click at [296, 196] on td "49" at bounding box center [298, 197] width 38 height 8
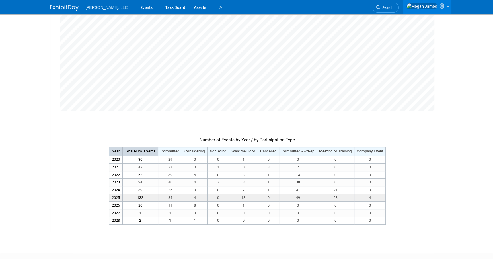
click at [296, 196] on td "49" at bounding box center [298, 197] width 38 height 8
drag, startPoint x: 296, startPoint y: 196, endPoint x: 315, endPoint y: 197, distance: 19.1
click at [315, 197] on td "49" at bounding box center [298, 197] width 38 height 8
drag, startPoint x: 313, startPoint y: 197, endPoint x: 296, endPoint y: 195, distance: 17.7
click at [296, 195] on td "49" at bounding box center [298, 197] width 38 height 8
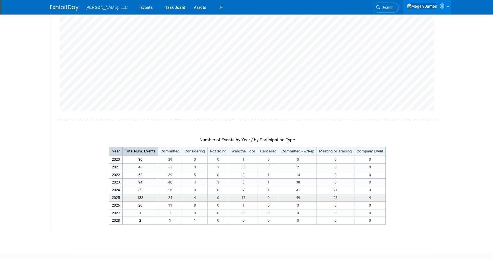
drag, startPoint x: 296, startPoint y: 195, endPoint x: 330, endPoint y: 197, distance: 34.2
click at [330, 197] on td "23" at bounding box center [336, 197] width 38 height 8
drag, startPoint x: 330, startPoint y: 197, endPoint x: 355, endPoint y: 197, distance: 24.8
click at [354, 197] on td "4" at bounding box center [369, 197] width 31 height 8
drag, startPoint x: 347, startPoint y: 196, endPoint x: 327, endPoint y: 196, distance: 20.5
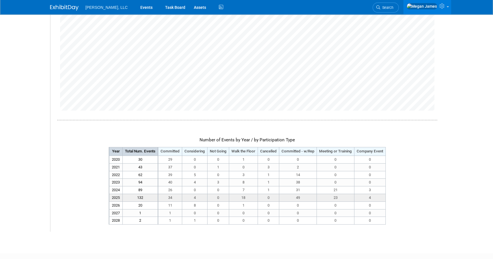
click at [327, 196] on td "23" at bounding box center [336, 197] width 38 height 8
drag, startPoint x: 327, startPoint y: 196, endPoint x: 338, endPoint y: 196, distance: 11.9
click at [338, 196] on td "23" at bounding box center [336, 197] width 38 height 8
drag, startPoint x: 342, startPoint y: 197, endPoint x: 331, endPoint y: 197, distance: 10.3
click at [331, 197] on td "23" at bounding box center [336, 197] width 38 height 8
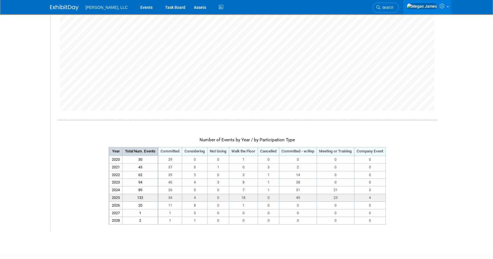
drag, startPoint x: 331, startPoint y: 197, endPoint x: 336, endPoint y: 197, distance: 4.3
click at [331, 197] on td "23" at bounding box center [336, 197] width 38 height 8
drag, startPoint x: 374, startPoint y: 198, endPoint x: 361, endPoint y: 198, distance: 13.4
click at [361, 198] on td "4" at bounding box center [369, 197] width 31 height 8
click at [363, 197] on td "4" at bounding box center [369, 197] width 31 height 8
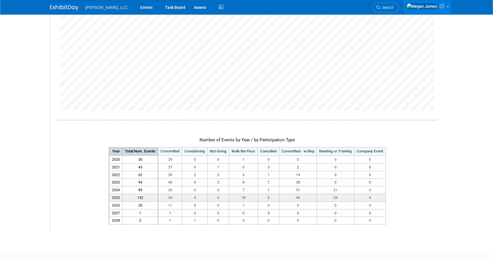
drag, startPoint x: 201, startPoint y: 196, endPoint x: 191, endPoint y: 196, distance: 10.0
click at [191, 196] on td "4" at bounding box center [194, 197] width 25 height 8
drag, startPoint x: 191, startPoint y: 196, endPoint x: 182, endPoint y: 196, distance: 8.5
click at [182, 196] on td "4" at bounding box center [194, 197] width 25 height 8
drag, startPoint x: 163, startPoint y: 195, endPoint x: 416, endPoint y: 199, distance: 253.2
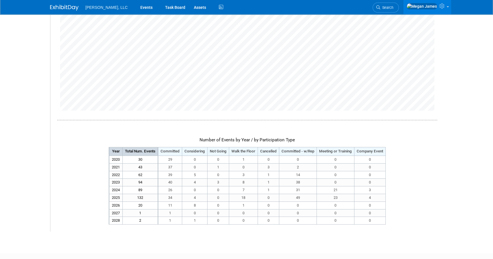
click at [416, 199] on div "Number of Events by Year / by Participation Type Year Total Num. Events Committ…" at bounding box center [247, 84] width 380 height 282
drag, startPoint x: 416, startPoint y: 199, endPoint x: 423, endPoint y: 201, distance: 7.0
click at [423, 201] on div "Number of Events by Year / by Participation Type Year Total Num. Events Committ…" at bounding box center [247, 84] width 380 height 282
click at [170, 197] on td "34" at bounding box center [170, 197] width 24 height 8
drag, startPoint x: 174, startPoint y: 197, endPoint x: 164, endPoint y: 197, distance: 10.0
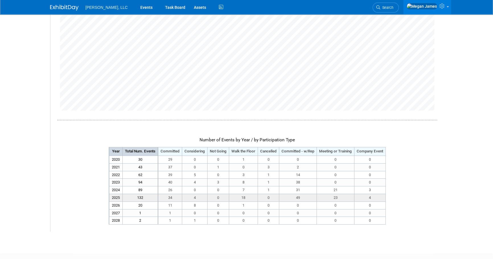
click at [164, 197] on td "34" at bounding box center [170, 197] width 24 height 8
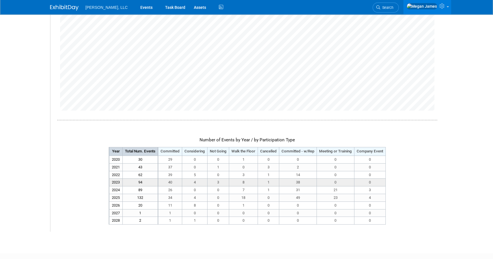
drag, startPoint x: 164, startPoint y: 197, endPoint x: 158, endPoint y: 181, distance: 16.3
click at [163, 183] on td "40" at bounding box center [170, 182] width 24 height 8
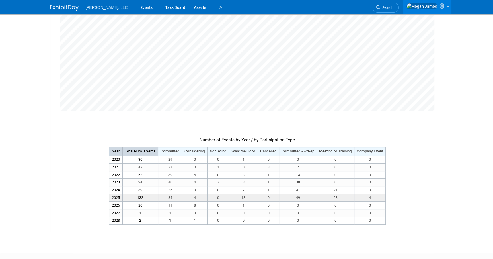
drag, startPoint x: 116, startPoint y: 181, endPoint x: 176, endPoint y: 196, distance: 61.7
click at [176, 196] on tbody "Year Total Num. Events Committed Considering Not Going Walk the Floor 2020 2021…" at bounding box center [247, 185] width 276 height 77
drag, startPoint x: 176, startPoint y: 196, endPoint x: 168, endPoint y: 195, distance: 8.6
click at [168, 195] on td "34" at bounding box center [170, 197] width 24 height 8
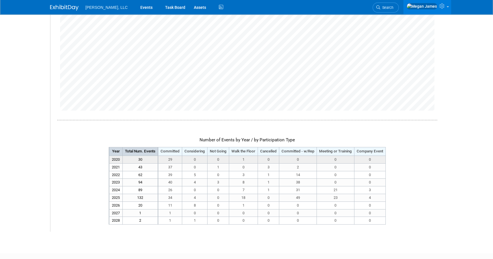
drag
click at [166, 159] on tbody "Year Total Num. Events Committed Considering Not Going Walk the Floor 2020 2021…" at bounding box center [247, 185] width 276 height 77
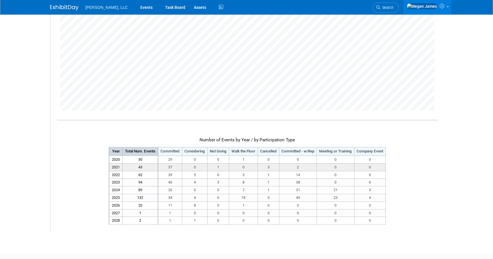
click at [166, 164] on td "37" at bounding box center [170, 167] width 24 height 8
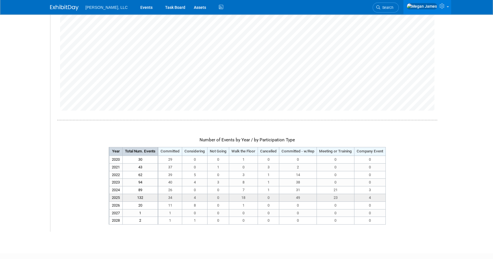
click at [167, 197] on td "34" at bounding box center [170, 197] width 24 height 8
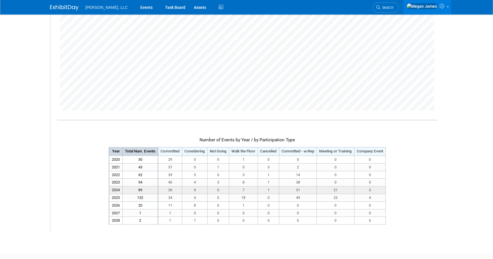
click at [168, 189] on tbody "Year Total Num. Events Committed Considering Not Going Walk the Floor 2020 2021…" at bounding box center [247, 185] width 276 height 77
click at [168, 189] on td "26" at bounding box center [170, 190] width 24 height 8
click at [162, 188] on td "26" at bounding box center [170, 190] width 24 height 8
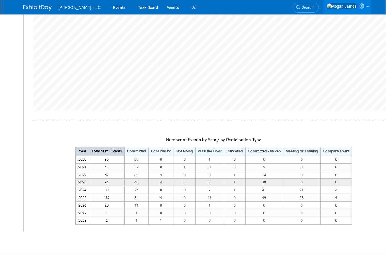
click at [164, 183] on td "4" at bounding box center [161, 182] width 25 height 8
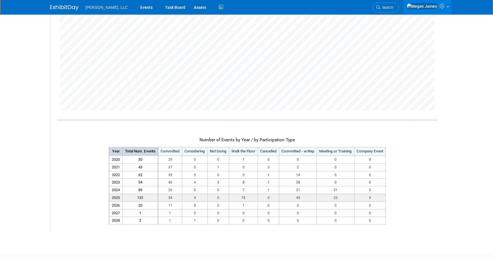
drag, startPoint x: 165, startPoint y: 196, endPoint x: 379, endPoint y: 195, distance: 214.5
click at [379, 195] on tr "2025 132 34 4 0 18" at bounding box center [247, 197] width 276 height 8
click at [395, 196] on div "Number of Events by Year / by Participation Type Year Total Num. Events Committ…" at bounding box center [247, 84] width 380 height 282
click at [294, 199] on td "49" at bounding box center [298, 197] width 38 height 8
click at [412, 209] on div "Number of Events by Year / by Participation Type Year Total Num. Events Committ…" at bounding box center [247, 84] width 380 height 282
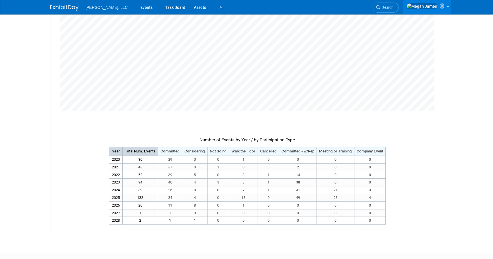
click at [412, 209] on div "Number of Events by Year / by Participation Type Year Total Num. Events Committ…" at bounding box center [247, 84] width 380 height 282
click at [128, 172] on tbody "Year Total Num. Events Committed Considering Not Going Walk the Floor 2020 2021…" at bounding box center [247, 185] width 276 height 77
drag, startPoint x: 439, startPoint y: 173, endPoint x: 447, endPoint y: 173, distance: 8.0
click at [439, 173] on div "Number of Events by Year / by Participation Type Year Total Num. Events Committ…" at bounding box center [246, 84] width 391 height 282
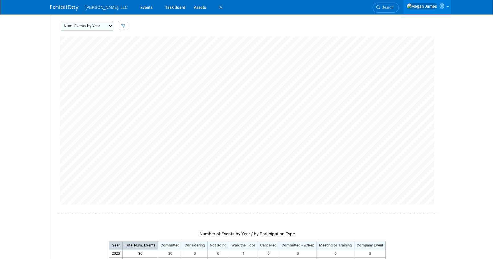
scroll to position [0, 0]
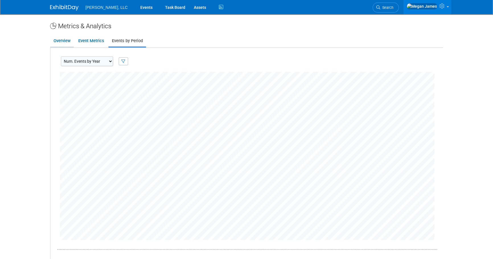
click at [55, 40] on link "Overview" at bounding box center [62, 40] width 24 height 11
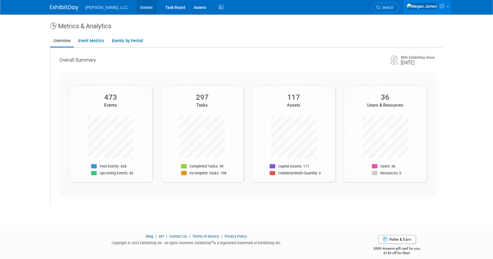
click at [136, 6] on link "Events" at bounding box center [146, 7] width 21 height 14
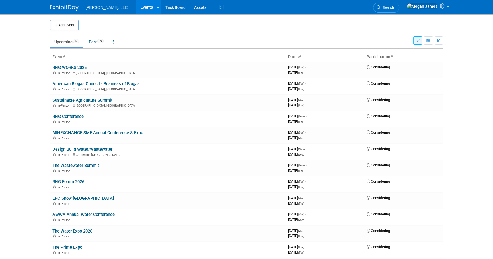
click at [415, 42] on button "button" at bounding box center [417, 40] width 9 height 8
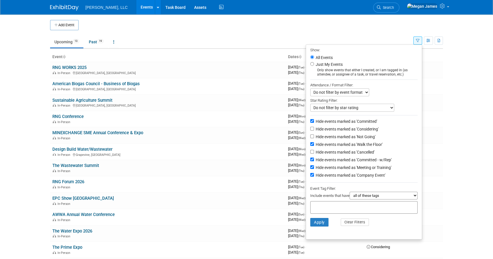
click at [325, 122] on label "Hide events marked as 'Committed'" at bounding box center [345, 121] width 63 height 6
click at [314, 122] on input "Hide events marked as 'Committed'" at bounding box center [312, 121] width 4 height 4
checkbox input "false"
click at [324, 145] on label "Hide events marked as 'Walk the Floor'" at bounding box center [348, 144] width 68 height 6
click at [314, 145] on input "Hide events marked as 'Walk the Floor'" at bounding box center [312, 144] width 4 height 4
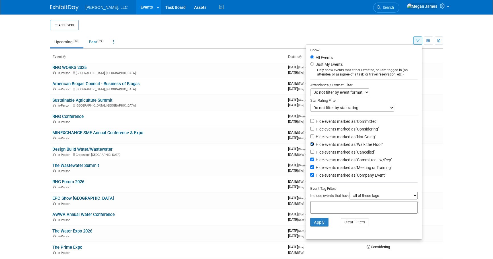
checkbox input "false"
click at [323, 162] on label "Hide events marked as 'Committed - w/Rep'" at bounding box center [352, 160] width 77 height 6
click at [314, 161] on input "Hide events marked as 'Committed - w/Rep'" at bounding box center [312, 159] width 4 height 4
checkbox input "false"
click at [323, 167] on label "Hide events marked as 'Meeting or Training'" at bounding box center [352, 167] width 77 height 6
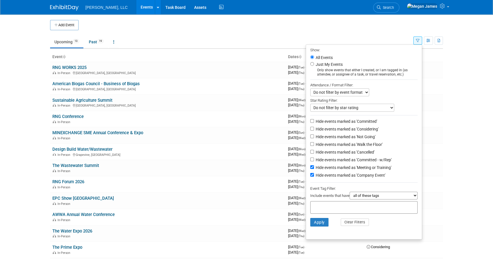
click at [314, 167] on input "Hide events marked as 'Meeting or Training'" at bounding box center [312, 167] width 4 height 4
checkbox input "false"
click at [325, 176] on label "Hide events marked as 'Company Event'" at bounding box center [349, 175] width 71 height 6
click at [314, 176] on input "Hide events marked as 'Company Event'" at bounding box center [312, 175] width 4 height 4
checkbox input "false"
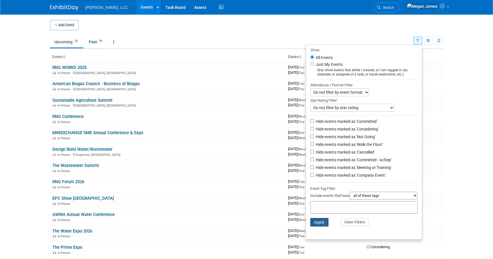
click at [319, 225] on button "Apply" at bounding box center [319, 222] width 18 height 9
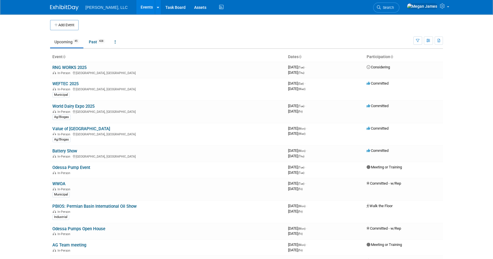
click at [452, 126] on body "[PERSON_NAME], LLC Events Add Event Bulk Upload Events Shareable Event Boards R…" at bounding box center [246, 129] width 493 height 259
drag, startPoint x: 475, startPoint y: 145, endPoint x: 273, endPoint y: 38, distance: 228.4
click at [475, 143] on body "[PERSON_NAME], LLC Events Add Event Bulk Upload Events Shareable Event Boards R…" at bounding box center [246, 129] width 493 height 259
click at [136, 6] on link "Events" at bounding box center [146, 7] width 21 height 14
click at [36, 102] on body "[PERSON_NAME], LLC Events Add Event Bulk Upload Events Shareable Event Boards R…" at bounding box center [246, 129] width 493 height 259
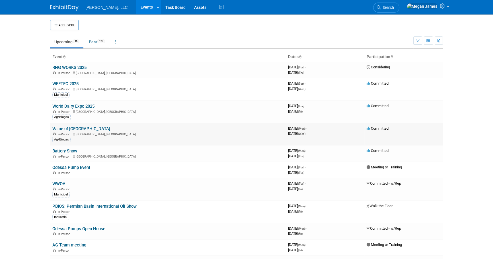
click at [89, 129] on link "Value of [GEOGRAPHIC_DATA]" at bounding box center [81, 128] width 58 height 5
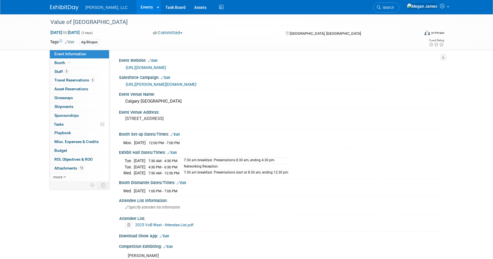
select select "Ag/Biogas"
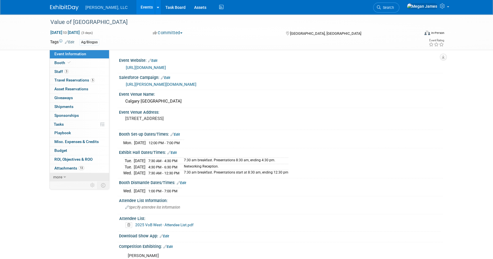
click at [61, 179] on link "more" at bounding box center [79, 177] width 59 height 9
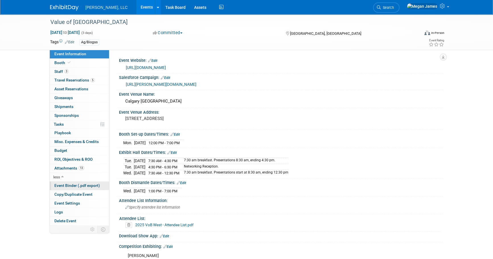
click at [78, 187] on span "Event Binder (.pdf export)" at bounding box center [77, 185] width 46 height 5
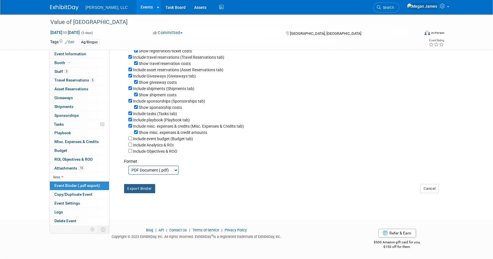
scroll to position [75, 0]
click at [141, 189] on button "Export Binder" at bounding box center [139, 188] width 31 height 9
click at [93, 71] on link "3 Staff 3" at bounding box center [79, 71] width 59 height 9
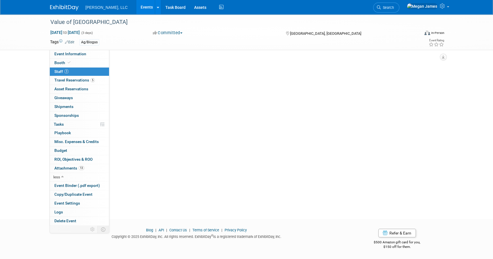
scroll to position [0, 0]
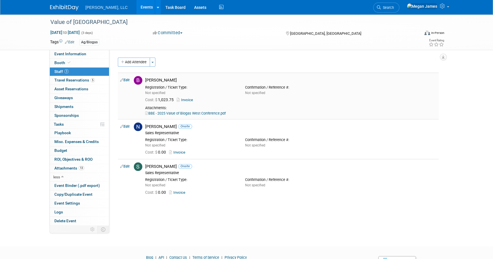
click at [193, 111] on link "BBE - 2025 Value of Biogas West Conference.pdf" at bounding box center [185, 113] width 80 height 4
click at [328, 113] on div "BBE - 2025 Value of Biogas West Conference.pdf" at bounding box center [290, 113] width 291 height 5
drag, startPoint x: 316, startPoint y: 111, endPoint x: 127, endPoint y: 80, distance: 191.4
click at [127, 80] on tr "Edit Brittany Bergeron" at bounding box center [278, 96] width 321 height 46
drag, startPoint x: 127, startPoint y: 80, endPoint x: 197, endPoint y: 81, distance: 69.7
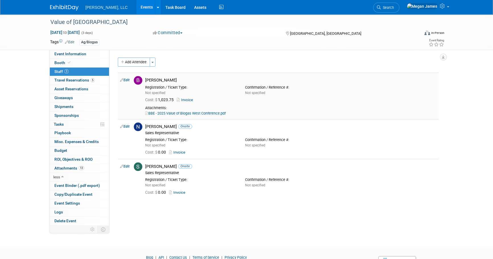
click at [197, 81] on div "[PERSON_NAME]" at bounding box center [290, 79] width 291 height 5
drag, startPoint x: 157, startPoint y: 100, endPoint x: 173, endPoint y: 98, distance: 16.3
click at [173, 98] on span "Cost: $ 1,023.75" at bounding box center [160, 99] width 31 height 5
drag, startPoint x: 173, startPoint y: 98, endPoint x: 191, endPoint y: 100, distance: 17.4
click at [191, 100] on link "Invoice" at bounding box center [186, 100] width 18 height 4
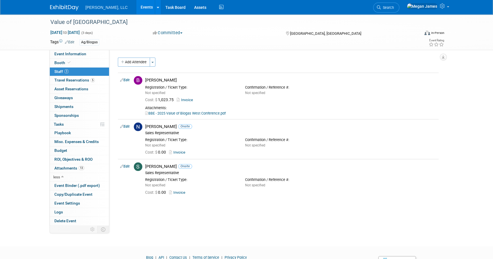
click at [453, 121] on div "Value of Biogas West Oct 6, 2025 to Oct 8, 2025 (3 days) Oct 6, 2025 to Oct 8, …" at bounding box center [246, 125] width 493 height 222
click at [100, 55] on link "Event Information" at bounding box center [79, 54] width 59 height 9
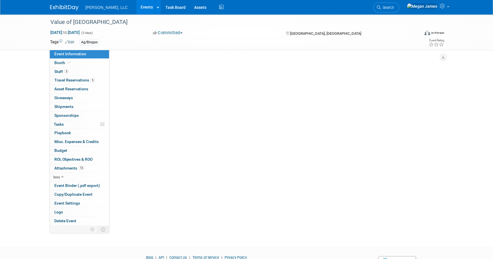
select select "Ag/Biogas"
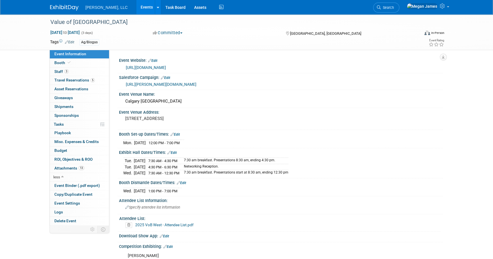
click at [136, 8] on link "Events" at bounding box center [146, 7] width 21 height 14
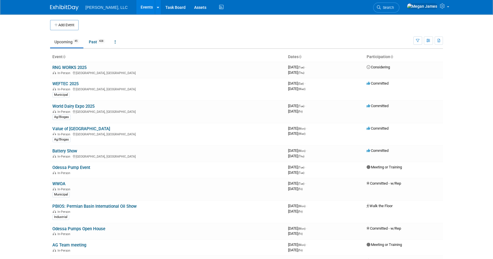
click at [441, 24] on td at bounding box center [433, 25] width 19 height 10
click at [428, 39] on icon "button" at bounding box center [428, 41] width 4 height 4
click at [407, 77] on link "Calendar View" at bounding box center [404, 78] width 48 height 8
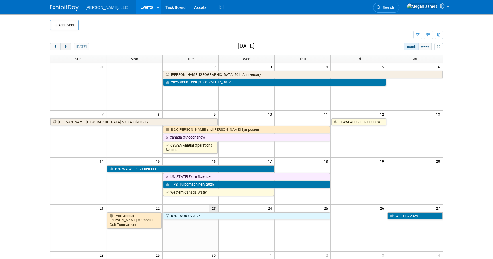
click at [68, 49] on button "next" at bounding box center [65, 46] width 11 height 7
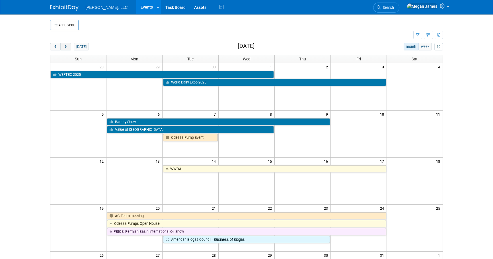
click at [67, 49] on button "next" at bounding box center [65, 46] width 11 height 7
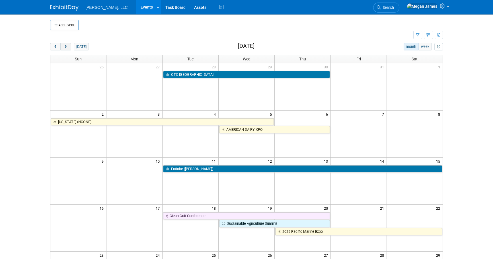
click at [67, 49] on button "next" at bounding box center [65, 46] width 11 height 7
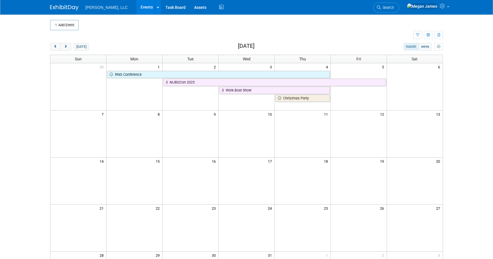
click at [464, 145] on body "Boerger, LLC Events Add Event Bulk Upload Events Shareable Event Boards Recentl…" at bounding box center [246, 129] width 493 height 259
click at [55, 47] on span "prev" at bounding box center [55, 47] width 4 height 4
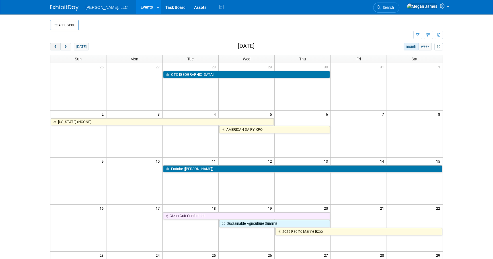
click at [53, 45] on span "prev" at bounding box center [55, 47] width 4 height 4
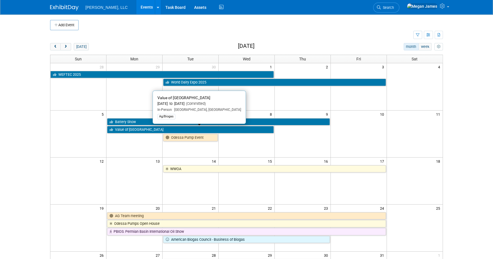
drag, startPoint x: 139, startPoint y: 129, endPoint x: 177, endPoint y: 140, distance: 39.0
click at [139, 129] on link "Value of [GEOGRAPHIC_DATA]" at bounding box center [190, 129] width 167 height 7
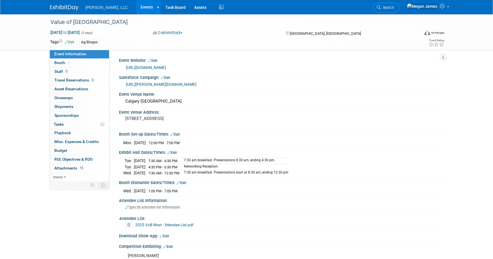
select select "Ag/Biogas"
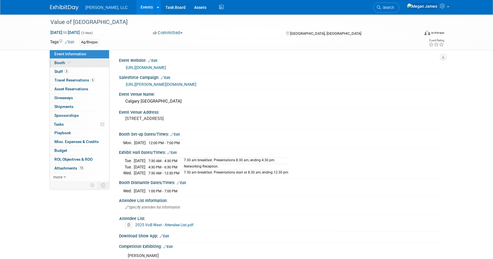
drag, startPoint x: 83, startPoint y: 65, endPoint x: 102, endPoint y: 65, distance: 18.8
click at [83, 65] on link "Booth" at bounding box center [79, 63] width 59 height 9
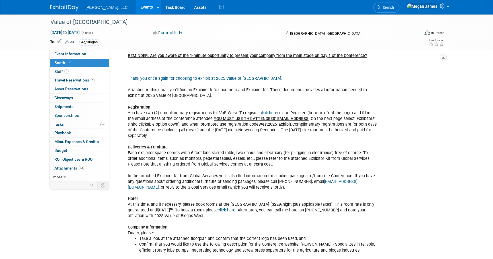
scroll to position [77, 0]
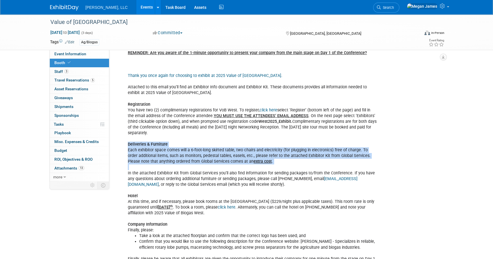
drag, startPoint x: 124, startPoint y: 145, endPoint x: 288, endPoint y: 164, distance: 164.6
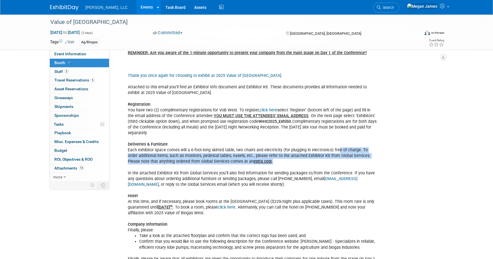
drag, startPoint x: 272, startPoint y: 162, endPoint x: 336, endPoint y: 151, distance: 64.1
drag, startPoint x: 336, startPoint y: 151, endPoint x: 286, endPoint y: 163, distance: 50.7
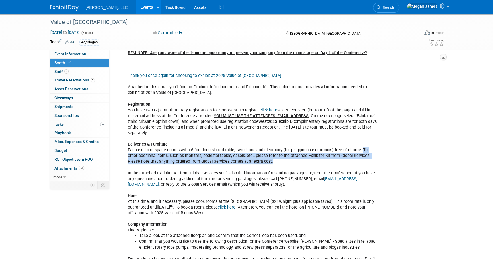
drag, startPoint x: 359, startPoint y: 148, endPoint x: 380, endPoint y: 159, distance: 23.4
drag, startPoint x: 380, startPoint y: 159, endPoint x: 352, endPoint y: 160, distance: 27.3
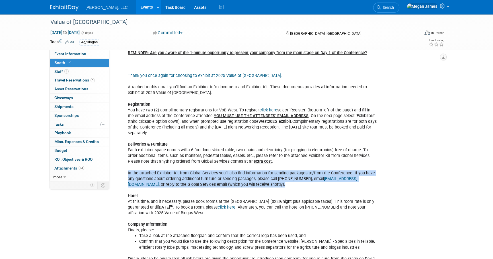
drag, startPoint x: 124, startPoint y: 170, endPoint x: 321, endPoint y: 186, distance: 198.0
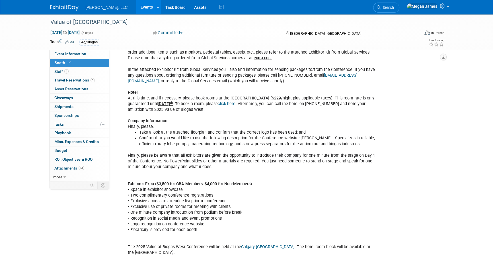
scroll to position [181, 0]
drag, startPoint x: 127, startPoint y: 98, endPoint x: 224, endPoint y: 111, distance: 98.2
click at [224, 111] on div "REMINDER: Are you aware of the 1-minute opportunity to present your company fro…" at bounding box center [252, 198] width 256 height 508
drag, startPoint x: 224, startPoint y: 111, endPoint x: 234, endPoint y: 129, distance: 20.6
click at [233, 128] on div "REMINDER: Are you aware of the 1-minute opportunity to present your company fro…" at bounding box center [252, 198] width 256 height 508
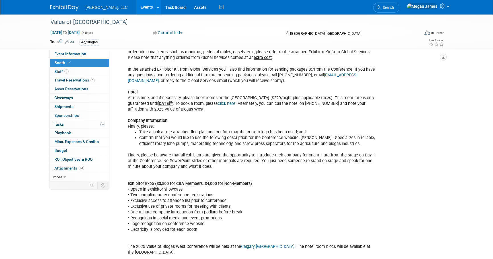
scroll to position [51, 0]
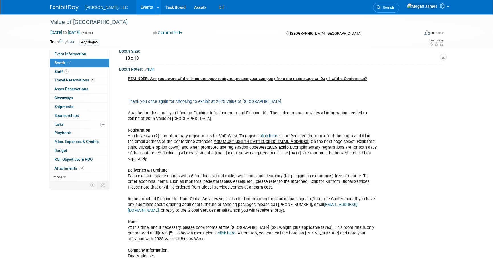
click at [247, 102] on link "Thank you once again for choosing to exhibit at 2025 Value of [GEOGRAPHIC_DATA]." at bounding box center [205, 101] width 154 height 5
drag, startPoint x: 247, startPoint y: 102, endPoint x: 232, endPoint y: 131, distance: 32.2
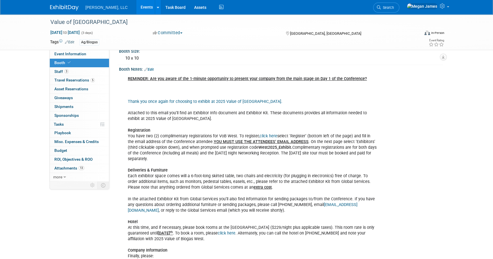
click at [265, 135] on link "click here" at bounding box center [268, 135] width 18 height 5
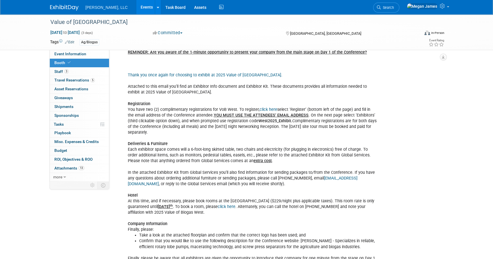
scroll to position [103, 0]
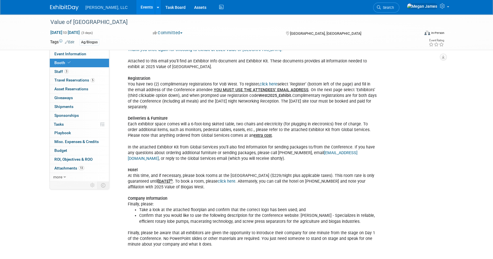
drag, startPoint x: 253, startPoint y: 136, endPoint x: 114, endPoint y: 118, distance: 140.3
drag, startPoint x: 114, startPoint y: 118, endPoint x: 197, endPoint y: 131, distance: 84.0
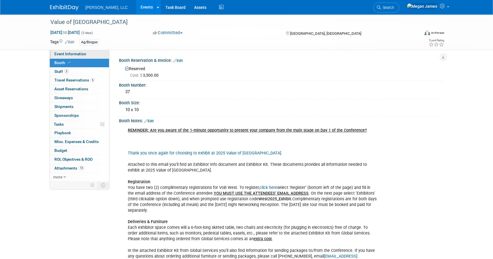
click at [100, 56] on link "Event Information" at bounding box center [79, 54] width 59 height 9
select select "Ag/Biogas"
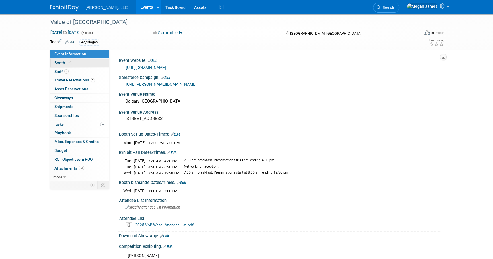
click at [99, 62] on link "Booth" at bounding box center [79, 63] width 59 height 9
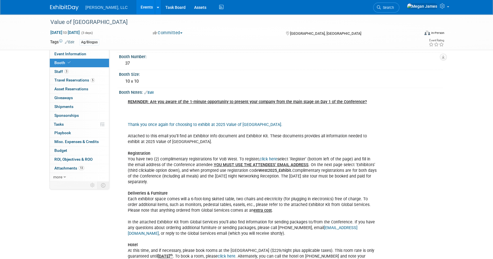
scroll to position [77, 0]
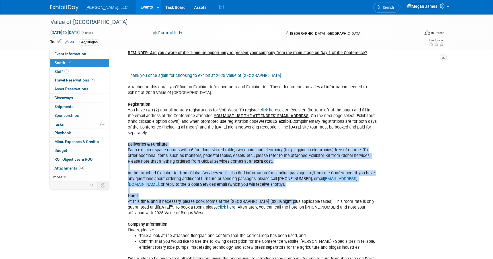
drag, startPoint x: 247, startPoint y: 145, endPoint x: 292, endPoint y: 198, distance: 69.5
drag, startPoint x: 292, startPoint y: 198, endPoint x: 275, endPoint y: 196, distance: 16.4
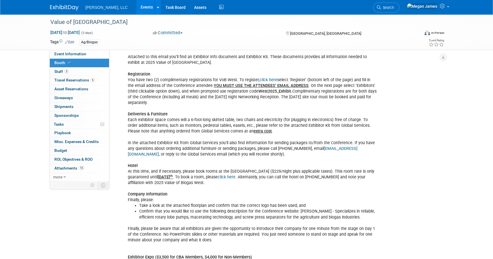
scroll to position [129, 0]
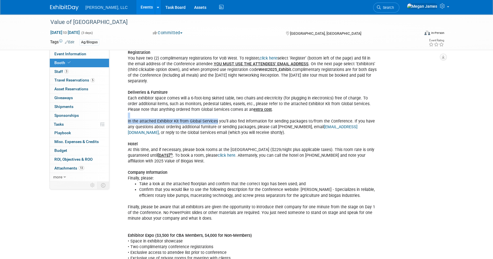
drag, startPoint x: 190, startPoint y: 118, endPoint x: 165, endPoint y: 117, distance: 24.8
click at [165, 117] on div "REMINDER: Are you aware of the 1-minute opportunity to present your company fro…" at bounding box center [252, 249] width 256 height 508
click at [97, 54] on link "Event Information" at bounding box center [79, 54] width 59 height 9
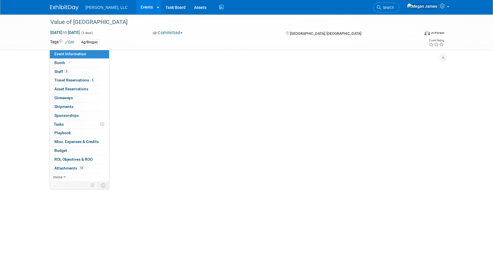
scroll to position [0, 0]
select select "Ag/Biogas"
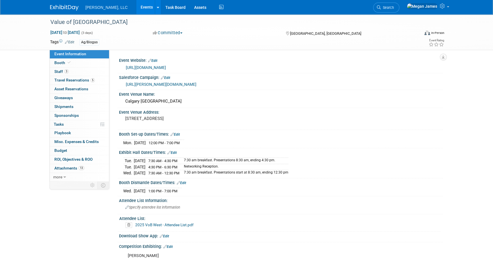
click at [148, 67] on link "https://biogasassociation.ca/vob2025west/" at bounding box center [146, 67] width 40 height 5
drag, startPoint x: 150, startPoint y: 70, endPoint x: 126, endPoint y: 70, distance: 24.2
click at [126, 70] on div "https://biogasassociation.ca/vob2025west/" at bounding box center [282, 67] width 313 height 7
click at [78, 63] on link "Booth" at bounding box center [79, 63] width 59 height 9
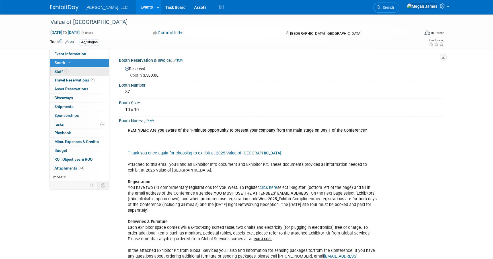
click at [76, 70] on link "3 Staff 3" at bounding box center [79, 71] width 59 height 9
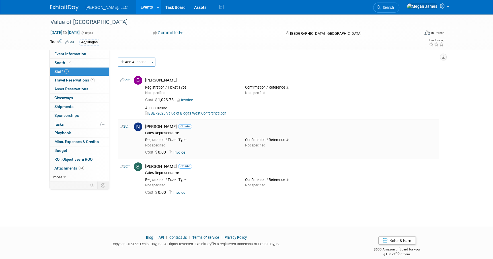
click at [185, 151] on link "Invoice" at bounding box center [178, 152] width 18 height 4
click at [80, 81] on span "Travel Reservations 5" at bounding box center [74, 80] width 40 height 5
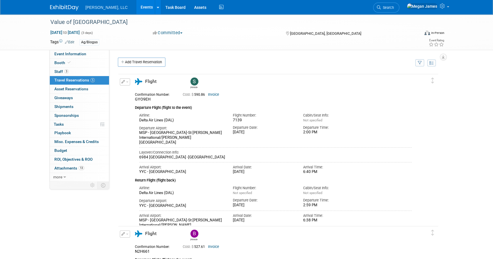
drag, startPoint x: 455, startPoint y: 142, endPoint x: 449, endPoint y: 257, distance: 115.4
drag, startPoint x: 466, startPoint y: 146, endPoint x: 468, endPoint y: 170, distance: 23.1
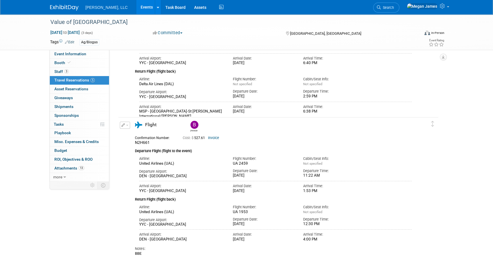
scroll to position [26, 0]
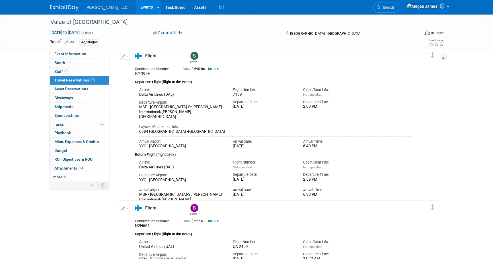
click at [364, 175] on div "Departure Time: 2:59 PM" at bounding box center [334, 176] width 70 height 12
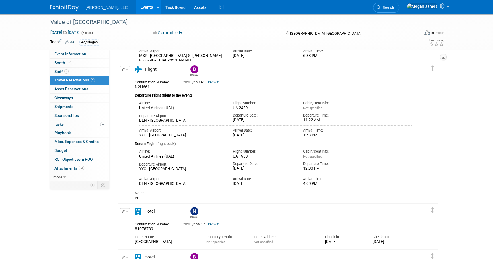
scroll to position [155, 0]
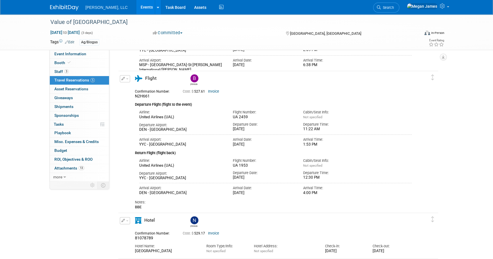
click at [218, 92] on link "Invoice" at bounding box center [213, 91] width 11 height 4
click at [328, 206] on div "BBE" at bounding box center [273, 207] width 276 height 5
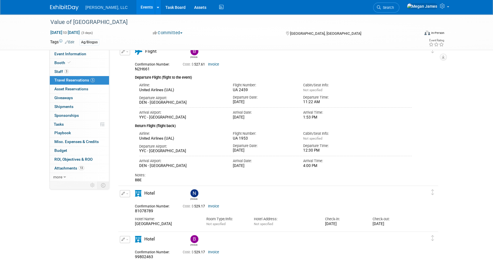
scroll to position [259, 0]
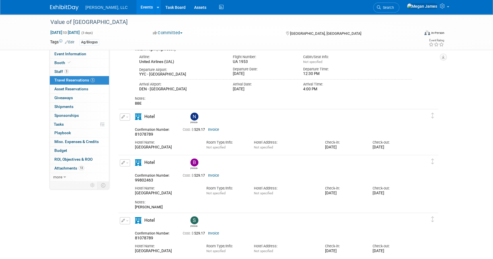
drag, startPoint x: 325, startPoint y: 145, endPoint x: 404, endPoint y: 148, distance: 78.3
click at [404, 148] on div "Hotel Name: Calgary Marriott Downtown Hotel Room Type/Info: Not specified Hotel…" at bounding box center [273, 143] width 285 height 13
click at [404, 148] on div "Wed. Oct 8, 2025" at bounding box center [391, 147] width 39 height 5
click at [391, 168] on div "Brittany" at bounding box center [294, 163] width 214 height 13
click at [216, 130] on link "Invoice" at bounding box center [213, 129] width 11 height 4
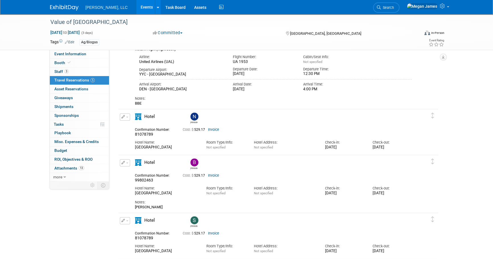
click at [473, 180] on div "Value of Biogas West Oct 6, 2025 to Oct 8, 2025 (3 days) Oct 6, 2025 to Oct 8, …" at bounding box center [246, 13] width 493 height 514
drag, startPoint x: 371, startPoint y: 191, endPoint x: 404, endPoint y: 190, distance: 33.0
click at [404, 190] on div "Check-out: Wed. Oct 8, 2025" at bounding box center [391, 189] width 47 height 13
click at [433, 194] on td at bounding box center [433, 183] width 9 height 56
drag, startPoint x: 393, startPoint y: 195, endPoint x: 132, endPoint y: 174, distance: 261.1
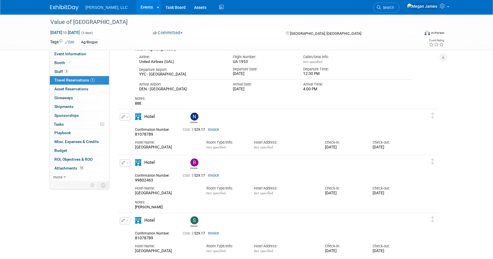
click at [135, 174] on div "Confirmation Number: 99802463 Cost: $ 529.17 Invoice Hotel Name: Room Type/Info…" at bounding box center [273, 190] width 276 height 39
drag, startPoint x: 132, startPoint y: 174, endPoint x: 205, endPoint y: 188, distance: 73.9
click at [205, 188] on div "Room Type/Info: Not specified" at bounding box center [225, 189] width 47 height 13
drag, startPoint x: 147, startPoint y: 197, endPoint x: 134, endPoint y: 175, distance: 24.9
click at [135, 175] on div "Confirmation Number: 99802463 Cost: $ 529.17 Invoice Hotel Name: Room Type/Info…" at bounding box center [273, 190] width 276 height 39
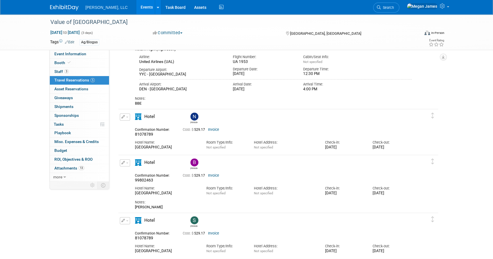
drag, startPoint x: 134, startPoint y: 175, endPoint x: 397, endPoint y: 204, distance: 264.6
click at [397, 204] on div "Notes:" at bounding box center [273, 201] width 276 height 5
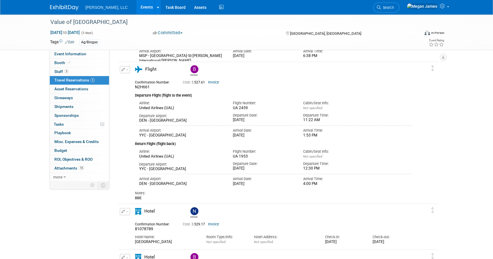
scroll to position [155, 0]
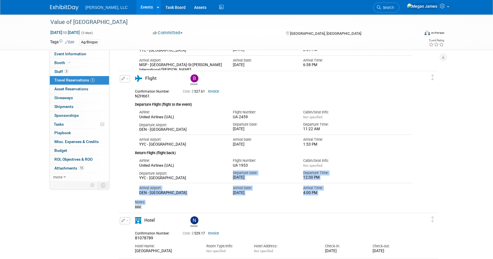
drag, startPoint x: 232, startPoint y: 173, endPoint x: 334, endPoint y: 198, distance: 105.1
click at [334, 198] on div "Confirmation Number: N2H661 Cost: $ 527.61 Invoice Departure Flight (flight to …" at bounding box center [273, 148] width 276 height 122
click at [334, 198] on div "Notes: BBE" at bounding box center [273, 202] width 276 height 14
drag, startPoint x: 165, startPoint y: 205, endPoint x: 125, endPoint y: 92, distance: 119.8
click at [125, 92] on div "Edit Reservation Brittany" at bounding box center [273, 142] width 311 height 134
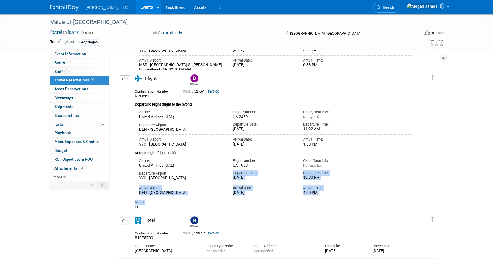
click at [369, 158] on div "Cabin/Seat Info: Not specified" at bounding box center [334, 162] width 70 height 12
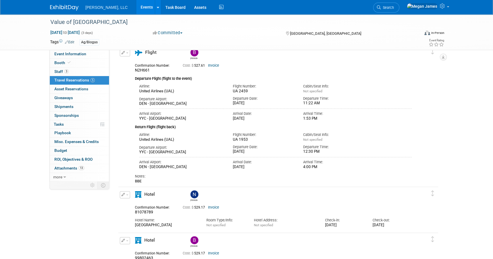
scroll to position [259, 0]
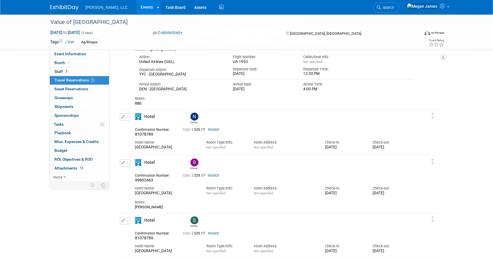
click at [214, 174] on link "Invoice" at bounding box center [213, 175] width 11 height 4
click at [480, 188] on div "Value of Biogas West Oct 6, 2025 to Oct 8, 2025 (3 days) Oct 6, 2025 to Oct 8, …" at bounding box center [246, 13] width 493 height 514
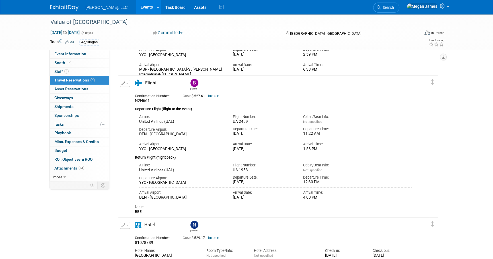
scroll to position [0, 0]
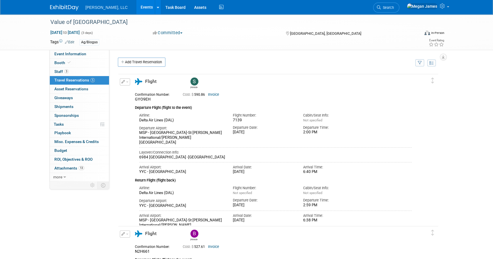
click at [136, 7] on link "Events" at bounding box center [146, 7] width 21 height 14
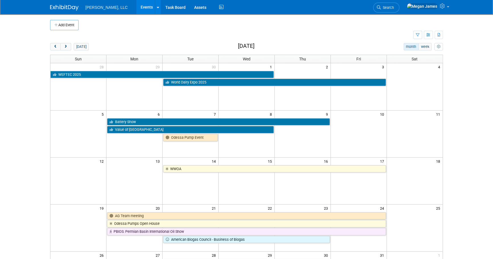
drag, startPoint x: 478, startPoint y: 125, endPoint x: 447, endPoint y: 148, distance: 38.2
click at [478, 125] on body "[PERSON_NAME], LLC Events Add Event Bulk Upload Events Shareable Event Boards R…" at bounding box center [246, 129] width 493 height 259
drag, startPoint x: 472, startPoint y: 90, endPoint x: 463, endPoint y: 99, distance: 12.9
click at [472, 90] on body "[PERSON_NAME], LLC Events Add Event Bulk Upload Events Shareable Event Boards R…" at bounding box center [246, 129] width 493 height 259
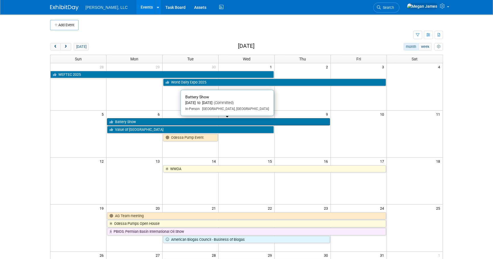
click at [137, 122] on link "Battery Show" at bounding box center [218, 121] width 222 height 7
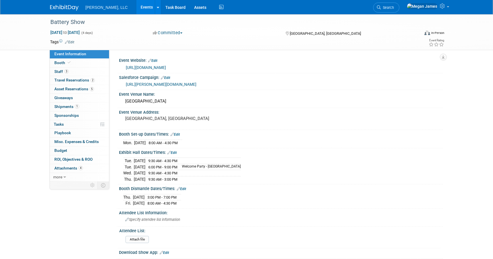
select select "Industrial"
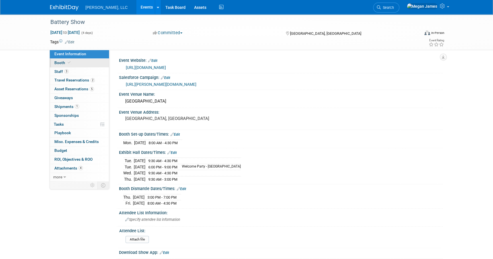
drag, startPoint x: 93, startPoint y: 61, endPoint x: 97, endPoint y: 61, distance: 3.7
click at [93, 61] on link "Booth" at bounding box center [79, 63] width 59 height 9
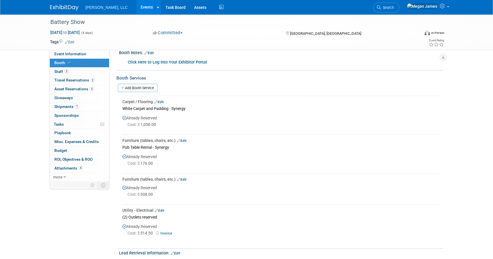
scroll to position [103, 0]
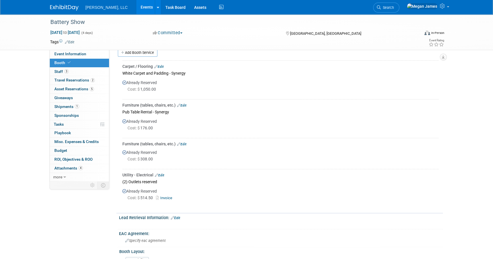
click at [165, 195] on link "Invoice" at bounding box center [165, 197] width 18 height 4
click at [465, 164] on div "Battery Show Oct 6, 2025 to Oct 9, 2025 (4 days) Oct 6, 2025 to Oct 9, 2025 Com…" at bounding box center [246, 147] width 493 height 472
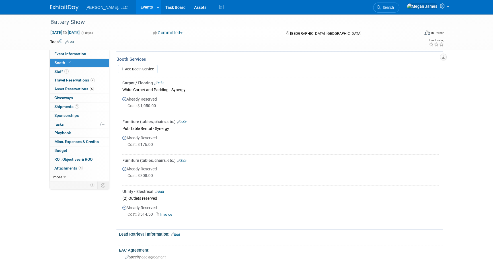
scroll to position [77, 0]
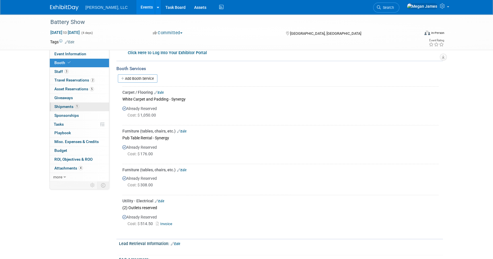
click at [86, 105] on link "1 Shipments 1" at bounding box center [79, 106] width 59 height 9
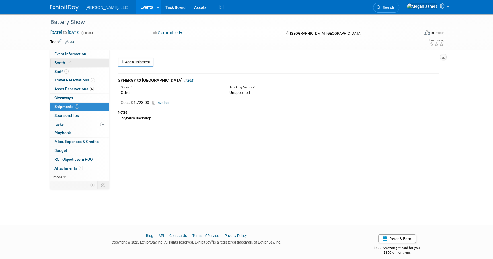
click at [93, 62] on link "Booth" at bounding box center [79, 63] width 59 height 9
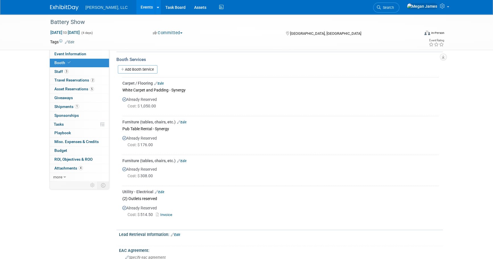
scroll to position [77, 0]
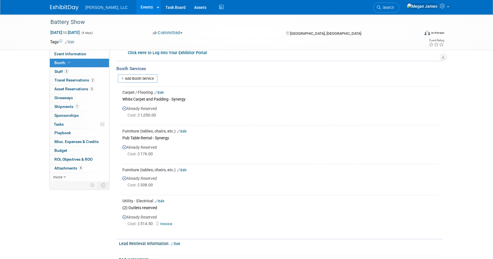
click at [146, 81] on div "Add Booth Service" at bounding box center [279, 78] width 326 height 9
click at [146, 80] on link "Add Booth Service" at bounding box center [138, 78] width 40 height 8
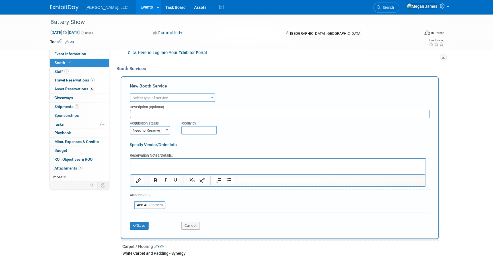
scroll to position [0, 0]
click at [162, 97] on span "Select type of service" at bounding box center [150, 98] width 35 height 4
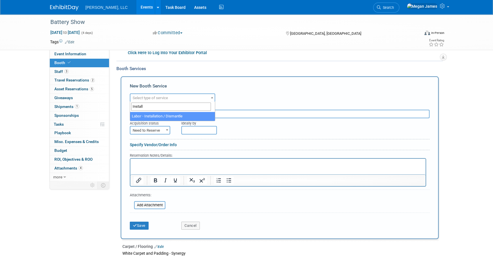
type input "Install"
select select "11"
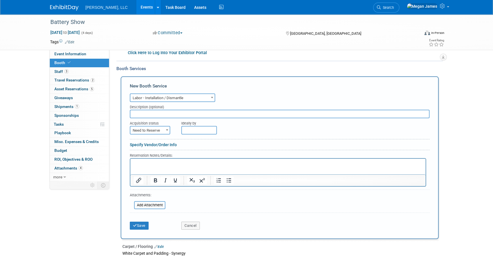
click at [159, 112] on input "text" at bounding box center [280, 114] width 300 height 9
type input "Synergy I&D"
click at [154, 132] on span "Need to Reserve" at bounding box center [149, 130] width 39 height 8
select select "2"
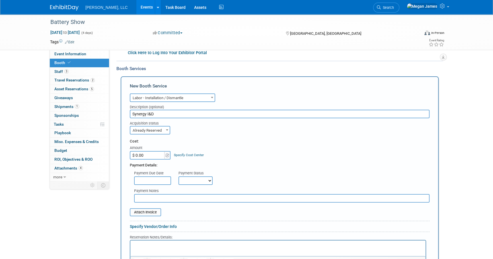
drag, startPoint x: 143, startPoint y: 156, endPoint x: 179, endPoint y: 156, distance: 36.4
click at [143, 156] on input "$ 0.00" at bounding box center [148, 155] width 36 height 9
paste input "2,813"
type input "$ 2,813.00"
click at [237, 155] on div "Cost: Amount $ 2,813.00 Specify Cost Center Cost Center -- Not Specified --" at bounding box center [280, 149] width 300 height 21
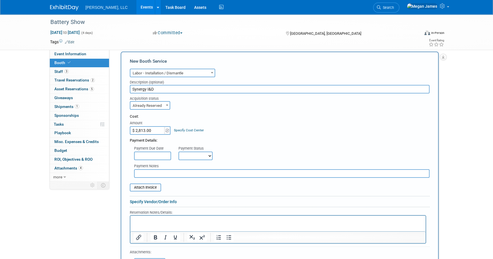
scroll to position [129, 0]
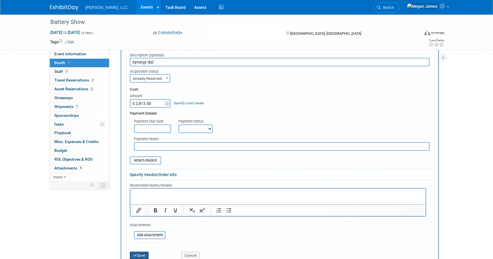
click at [145, 252] on button "Save" at bounding box center [139, 255] width 19 height 8
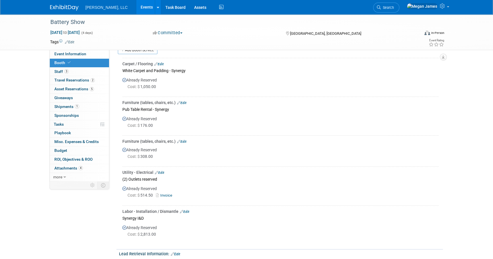
scroll to position [95, 0]
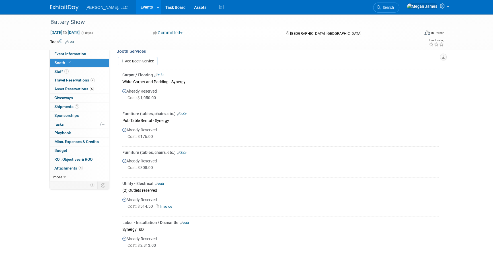
drag, startPoint x: 152, startPoint y: 61, endPoint x: 153, endPoint y: 58, distance: 3.2
click at [152, 61] on link "Add Booth Service" at bounding box center [138, 61] width 40 height 8
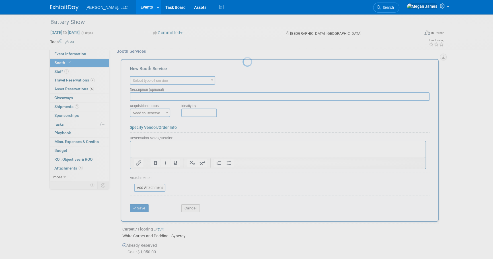
scroll to position [0, 0]
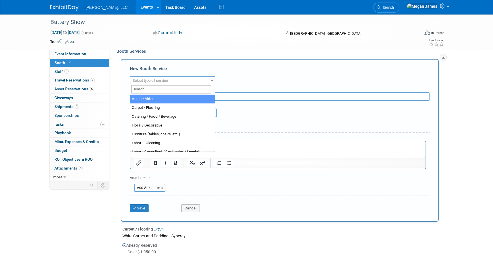
click at [161, 79] on span "Select type of service" at bounding box center [150, 80] width 35 height 4
click at [156, 88] on input "search" at bounding box center [171, 89] width 80 height 8
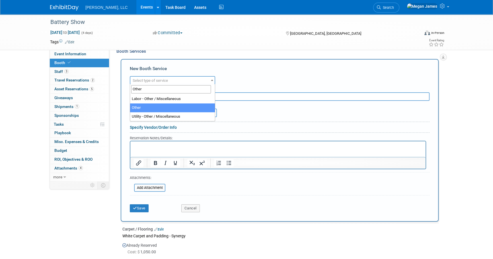
type input "Other"
select select "1"
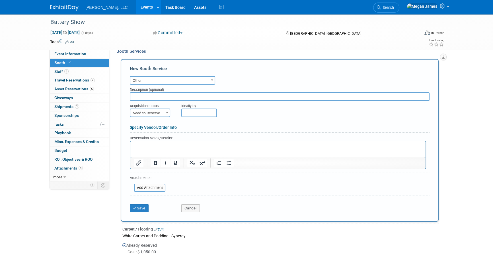
click at [143, 98] on input "text" at bounding box center [280, 96] width 300 height 9
type input "P"
type input "Synergy Project Management"
click at [148, 110] on span "Need to Reserve" at bounding box center [149, 113] width 39 height 8
select select "2"
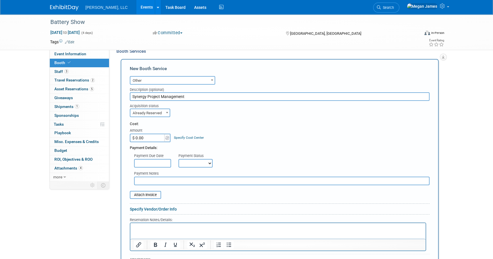
drag, startPoint x: 169, startPoint y: 135, endPoint x: 165, endPoint y: 134, distance: 4.6
click at [169, 135] on span at bounding box center [167, 137] width 6 height 9
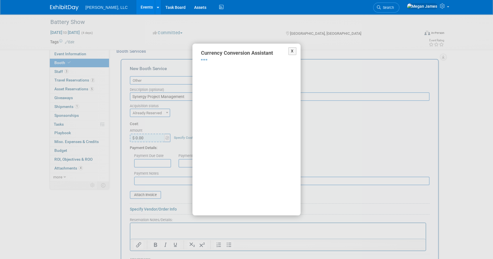
click at [157, 134] on div "X Currency Conversion Assistant Transaction Date (UTC) Sep 23, 2025 Loading Rat…" at bounding box center [246, 130] width 256 height 172
select select "2"
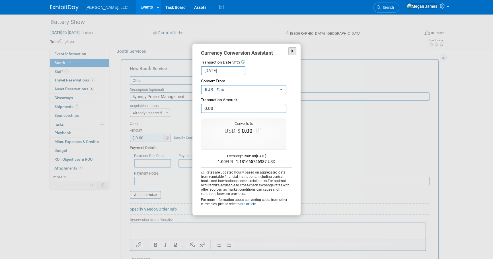
click at [292, 49] on button "X" at bounding box center [292, 51] width 8 height 8
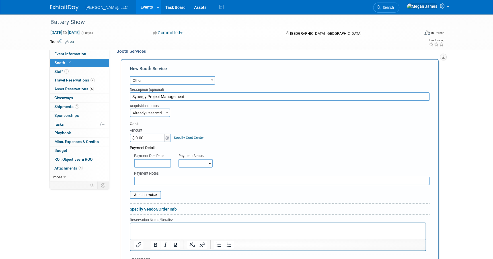
click at [149, 139] on input "$ 0.00" at bounding box center [148, 137] width 36 height 9
paste input "35"
type input "$ 350.00"
click at [264, 139] on div "Cost: Amount $ 350.00 Specify Cost Center Cost Center -- Not Specified --" at bounding box center [280, 131] width 300 height 21
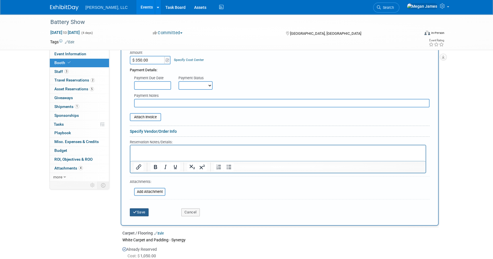
click at [144, 209] on button "Save" at bounding box center [139, 212] width 19 height 8
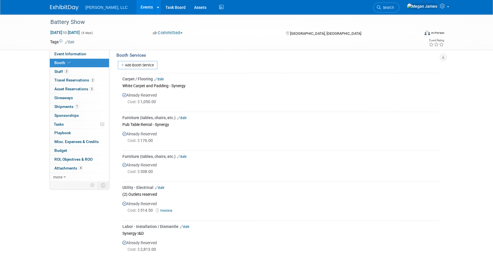
scroll to position [82, 0]
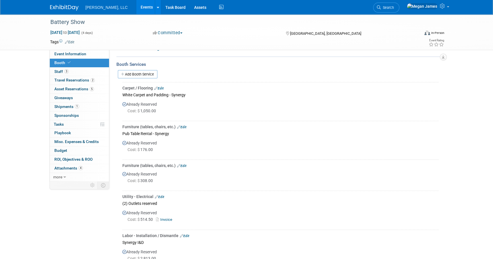
drag, startPoint x: 153, startPoint y: 72, endPoint x: 165, endPoint y: 77, distance: 12.7
click at [153, 72] on link "Add Booth Service" at bounding box center [138, 74] width 40 height 8
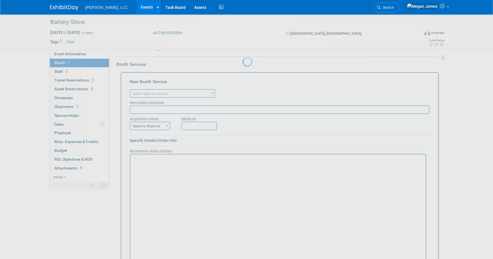
scroll to position [0, 0]
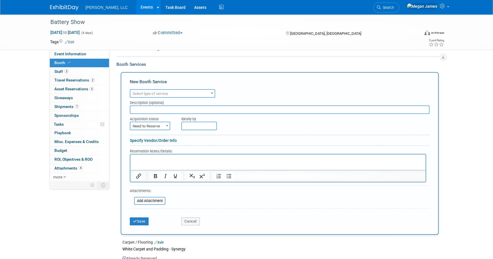
click at [158, 91] on span "Select type of service" at bounding box center [150, 93] width 35 height 4
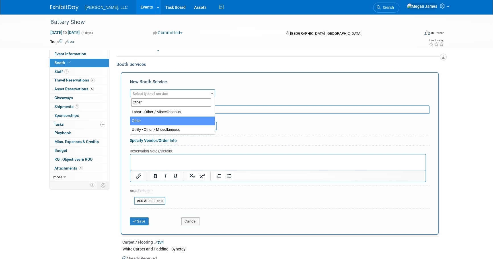
type input "Other"
select select "1"
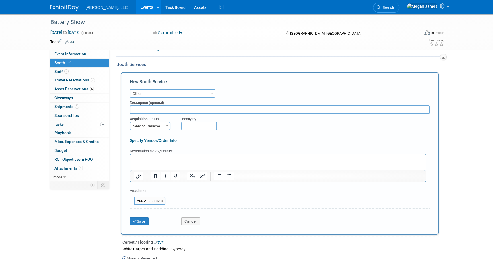
click at [147, 110] on input "text" at bounding box center [280, 109] width 300 height 9
type input "Synergy Exhibit Prep"
click at [152, 123] on span "Need to Reserve" at bounding box center [149, 126] width 39 height 8
select select "2"
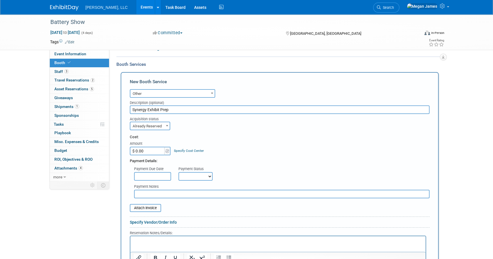
click at [158, 152] on input "$ 0.00" at bounding box center [148, 150] width 36 height 9
paste input "30"
type input "$ 300.00"
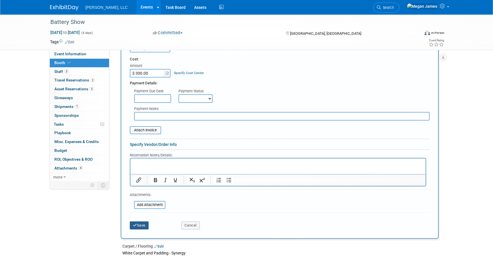
click at [146, 221] on button "Save" at bounding box center [139, 225] width 19 height 8
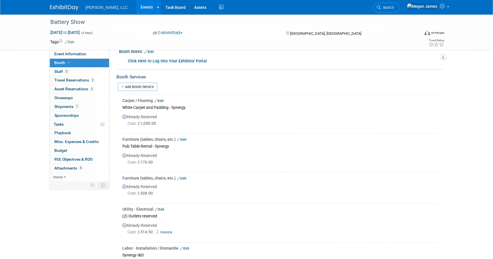
scroll to position [69, 0]
click at [94, 74] on link "3 Staff 3" at bounding box center [79, 71] width 59 height 9
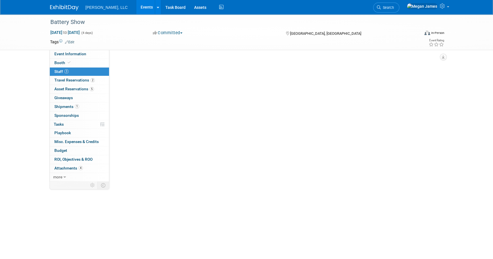
scroll to position [0, 0]
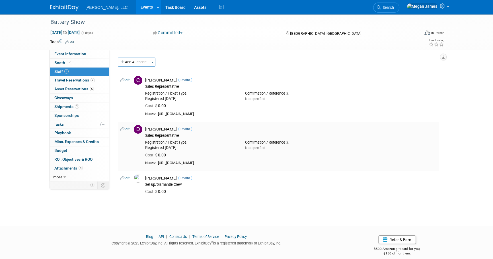
drag, startPoint x: 321, startPoint y: 162, endPoint x: 159, endPoint y: 164, distance: 162.7
click at [159, 164] on div "https://xpressreg.net/register/BATT1025/exhibitor/roster.asp?uid=CA77F78E-A473-…" at bounding box center [297, 162] width 278 height 5
copy div "https://xpressreg.net/register/BATT1025/exhibitor/roster.asp?uid=CA77F78E-A473-…"
drag, startPoint x: 350, startPoint y: 113, endPoint x: 158, endPoint y: 113, distance: 192.0
click at [158, 113] on div "https://xpressreg.net/register/BATT1025/exhibitor/roster.asp?uid=CA77F78E-A473-…" at bounding box center [297, 113] width 278 height 5
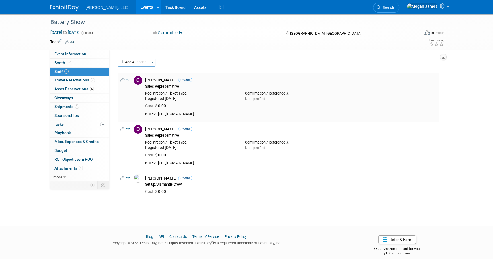
copy div "https://xpressreg.net/register/BATT1025/exhibitor/roster.asp?uid=CA77F78E-A473-…"
click at [217, 164] on div "https://xpressreg.net/register/BATT1025/exhibitor/roster.asp?uid=CA77F78E-A473-…" at bounding box center [297, 162] width 278 height 5
copy tbody "https://xpressreg.net/register/BATT1025/exhibitor/roster.asp?uid=CA77F78E-A473-…"
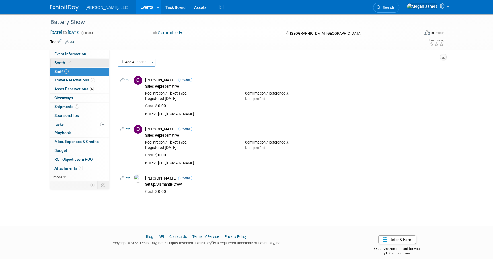
drag, startPoint x: 91, startPoint y: 61, endPoint x: 93, endPoint y: 57, distance: 5.0
click at [91, 61] on link "Booth" at bounding box center [79, 63] width 59 height 9
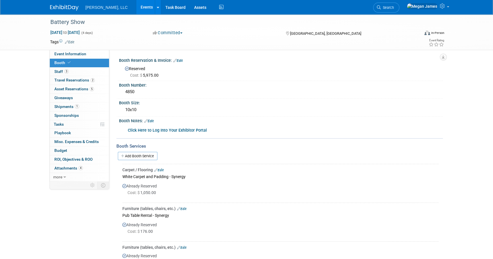
click at [184, 128] on link "Click Here to Log Into Your Exhibitor Portal" at bounding box center [167, 130] width 79 height 5
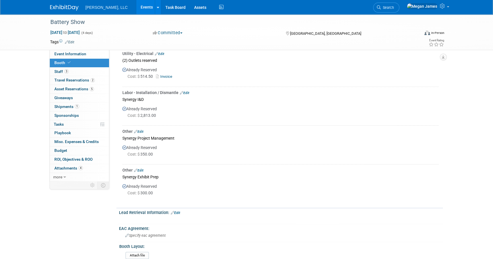
scroll to position [259, 0]
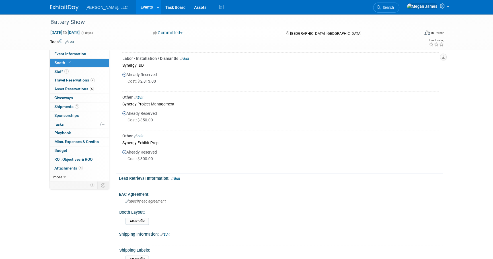
drag, startPoint x: 95, startPoint y: 51, endPoint x: 107, endPoint y: 58, distance: 13.7
click at [95, 51] on link "Event Information" at bounding box center [79, 54] width 59 height 9
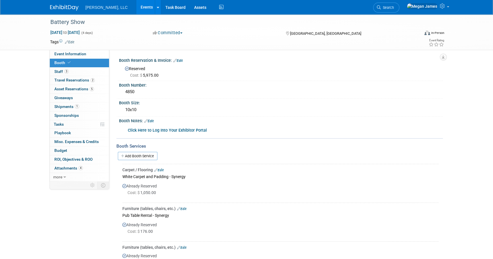
select select "Industrial"
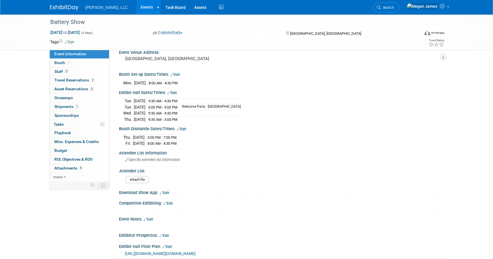
scroll to position [155, 0]
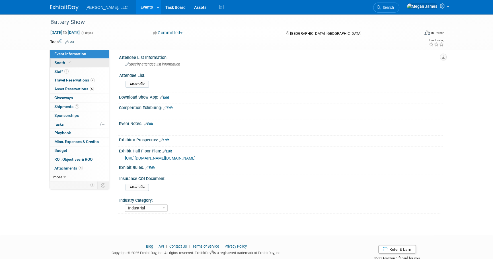
click at [92, 64] on link "Booth" at bounding box center [79, 63] width 59 height 9
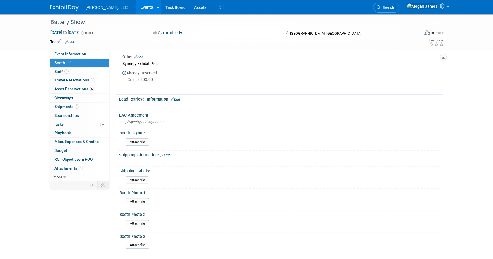
scroll to position [336, 0]
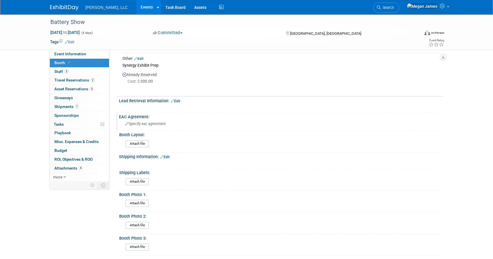
click at [161, 120] on div "Specify eac agreement" at bounding box center [280, 123] width 315 height 9
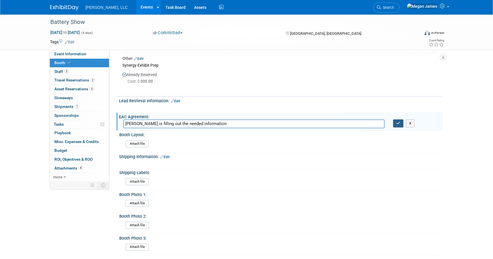
type input "Stephanie is filling out the needed information"
click at [396, 121] on icon "button" at bounding box center [398, 123] width 4 height 4
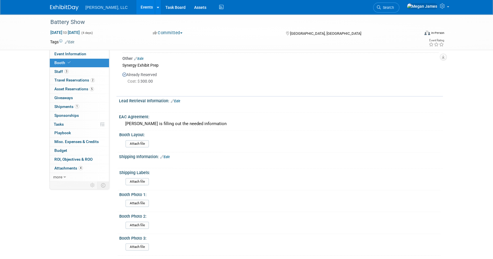
click at [177, 100] on link "Edit" at bounding box center [175, 101] width 9 height 4
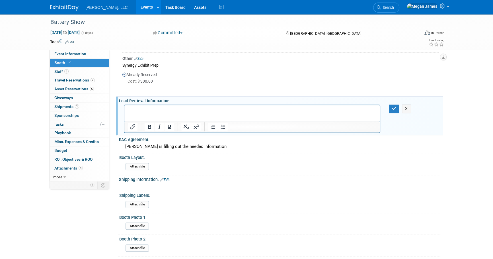
scroll to position [0, 0]
drag, startPoint x: 393, startPoint y: 108, endPoint x: 239, endPoint y: 5, distance: 184.8
click at [393, 108] on icon "button" at bounding box center [394, 108] width 4 height 4
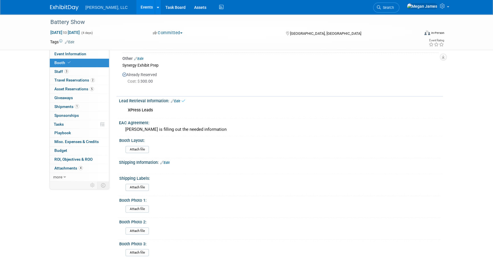
click at [174, 112] on div "XPress Leads" at bounding box center [252, 109] width 256 height 11
click at [177, 100] on link "Edit" at bounding box center [175, 101] width 9 height 4
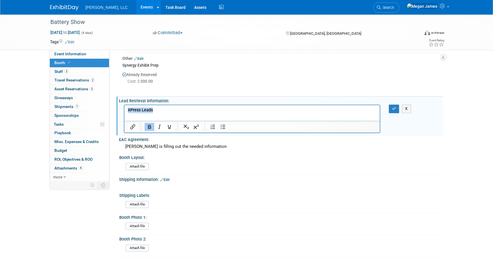
drag, startPoint x: 164, startPoint y: 112, endPoint x: 248, endPoint y: 214, distance: 131.9
click at [124, 110] on html "XPress Leads" at bounding box center [251, 109] width 255 height 8
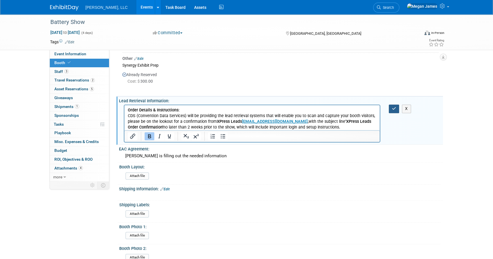
click at [395, 106] on icon "button" at bounding box center [394, 108] width 4 height 4
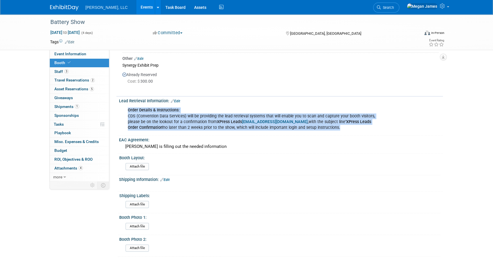
drag, startPoint x: 346, startPoint y: 124, endPoint x: 123, endPoint y: 105, distance: 223.5
click at [124, 105] on div "Order Details & Instructions: CDS (Convention Data Services) will be providing …" at bounding box center [252, 118] width 256 height 28
drag, startPoint x: 190, startPoint y: 121, endPoint x: 186, endPoint y: 120, distance: 4.6
click at [190, 121] on div "Order Details & Instructions: CDS (Convention Data Services) will be providing …" at bounding box center [252, 118] width 256 height 28
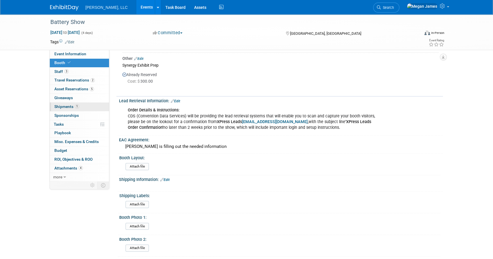
click at [85, 103] on link "1 Shipments 1" at bounding box center [79, 106] width 59 height 9
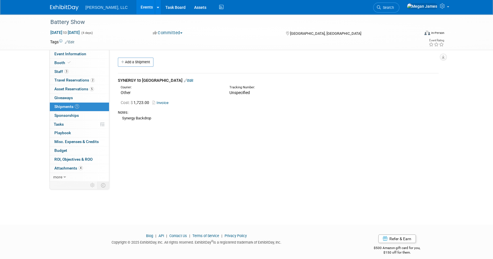
drag, startPoint x: 143, startPoint y: 115, endPoint x: 120, endPoint y: 80, distance: 41.8
click at [120, 80] on td "SYNERGY to Detroit Edit Courier: Other Tracking Number:" at bounding box center [278, 99] width 321 height 53
drag, startPoint x: 120, startPoint y: 80, endPoint x: 155, endPoint y: 217, distance: 141.2
click at [209, 157] on div "Event Website: Edit https://www.thebatteryshow.com/ Salesforce Campaign: Edit D…" at bounding box center [275, 115] width 333 height 131
click at [89, 91] on link "5 Asset Reservations 5" at bounding box center [79, 89] width 59 height 9
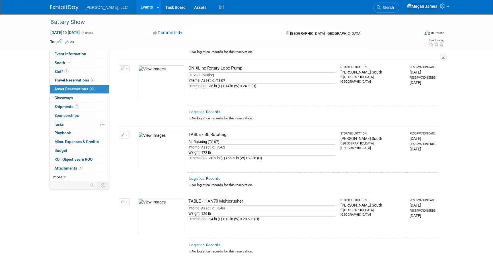
scroll to position [207, 0]
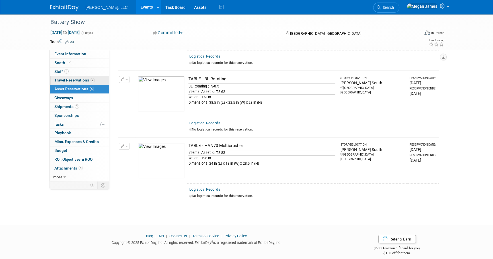
click at [96, 78] on link "2 Travel Reservations 2" at bounding box center [79, 80] width 59 height 9
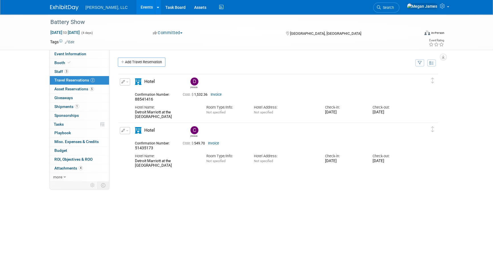
drag, startPoint x: 148, startPoint y: 165, endPoint x: 133, endPoint y: 160, distance: 15.8
click at [133, 160] on div "Hotel Name: Detroit Marriott at the Renaissance Center" at bounding box center [166, 158] width 71 height 17
copy div "Detroit Marriott at the Renaissance Center"
click at [219, 203] on div "Drew 88541416" at bounding box center [278, 158] width 321 height 171
drag, startPoint x: 156, startPoint y: 148, endPoint x: 135, endPoint y: 148, distance: 20.5
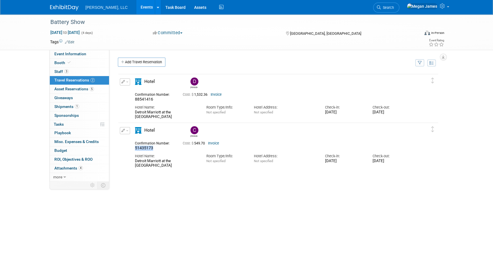
click at [135, 148] on div "51435173" at bounding box center [154, 147] width 39 height 5
copy span "51435173"
click at [219, 95] on link "Invoice" at bounding box center [215, 94] width 11 height 4
drag, startPoint x: 251, startPoint y: 189, endPoint x: 245, endPoint y: 186, distance: 6.0
click at [251, 189] on div "Drew 88541416" at bounding box center [278, 158] width 321 height 171
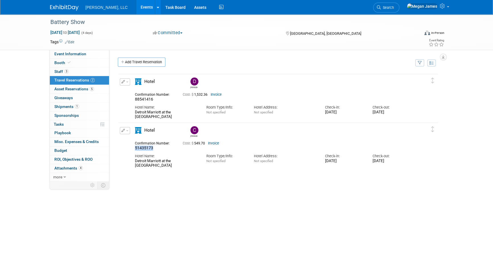
click at [133, 148] on div "Confirmation Number: 51435173" at bounding box center [155, 144] width 48 height 11
copy span "51435173"
drag, startPoint x: 151, startPoint y: 99, endPoint x: 135, endPoint y: 100, distance: 16.0
click at [135, 100] on div "88541416" at bounding box center [154, 99] width 39 height 5
copy span "88541416"
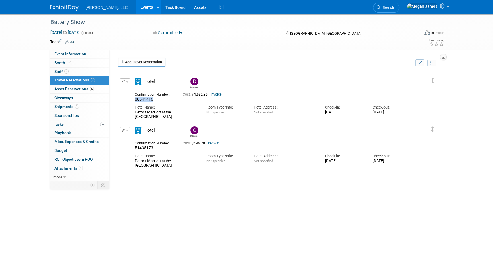
drag, startPoint x: 156, startPoint y: 62, endPoint x: 206, endPoint y: 88, distance: 56.6
click at [156, 62] on link "Add Travel Reservation" at bounding box center [141, 61] width 47 height 9
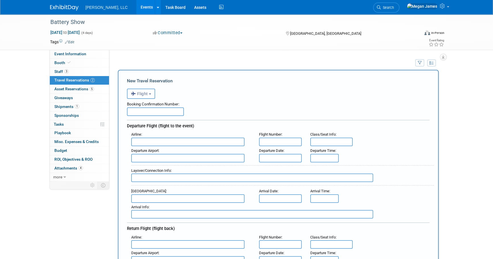
click at [144, 111] on input "text" at bounding box center [155, 111] width 57 height 9
paste input "G28ULO"
type input "G28ULO"
click at [189, 139] on input "text" at bounding box center [187, 141] width 113 height 9
click at [173, 161] on span "Delta Air Lines (DAL)" at bounding box center [190, 160] width 118 height 9
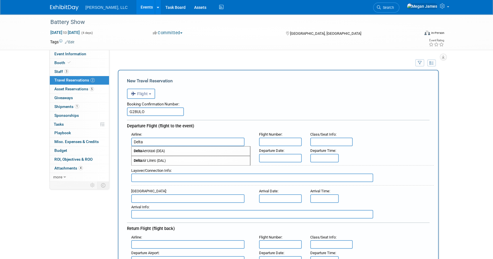
type input "Delta Air Lines (DAL)"
click at [273, 140] on input "text" at bounding box center [280, 141] width 43 height 9
type input "1433"
click at [140, 159] on input "text" at bounding box center [187, 158] width 113 height 9
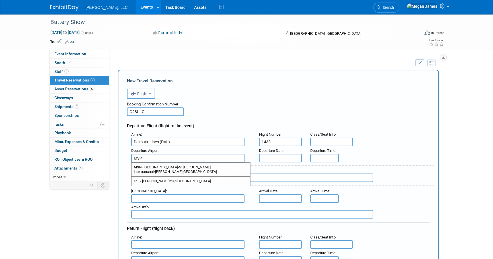
click at [155, 166] on span "MSP - Minneapolis-St Paul International/Wold-Chamberlain Airport" at bounding box center [190, 169] width 118 height 14
type input "MSP - Minneapolis-St Paul International/Wold-Chamberlain Airport"
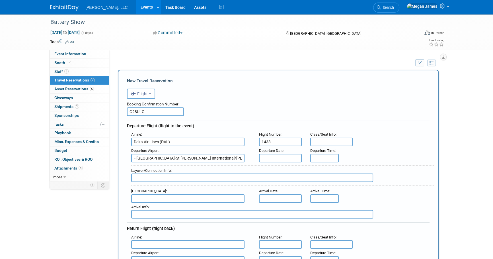
click at [286, 157] on input "text" at bounding box center [280, 158] width 43 height 9
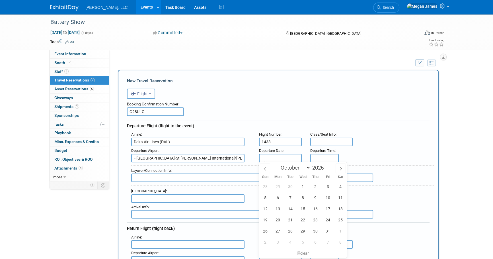
scroll to position [0, 0]
click at [290, 199] on span "7" at bounding box center [289, 197] width 11 height 11
type input "Oct 7, 2025"
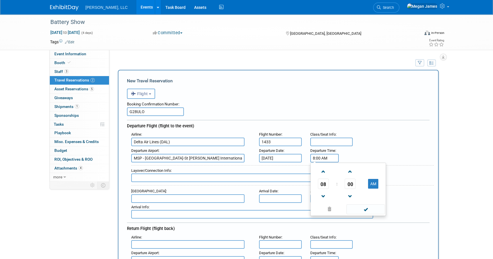
click at [321, 158] on input "8:00 AM" at bounding box center [324, 158] width 28 height 9
type input "9:02 AM"
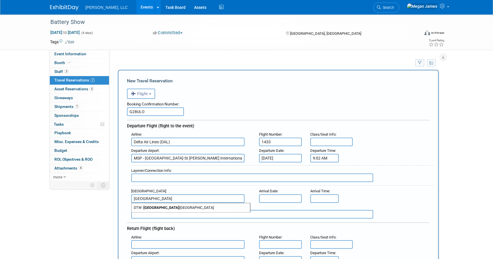
click at [235, 206] on span "DTW - Detroit Metropolitan Wayne County Airport" at bounding box center [190, 207] width 118 height 9
type input "DTW - Detroit Metropolitan Wayne County Airport"
click at [274, 196] on input "text" at bounding box center [280, 198] width 43 height 9
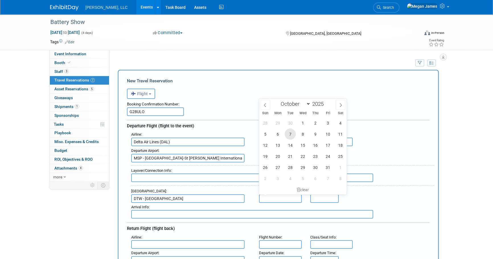
click at [290, 135] on span "7" at bounding box center [289, 133] width 11 height 11
type input "Oct 7, 2025"
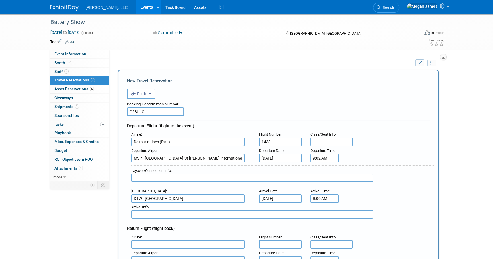
click at [323, 200] on input "8:00 AM" at bounding box center [324, 198] width 28 height 9
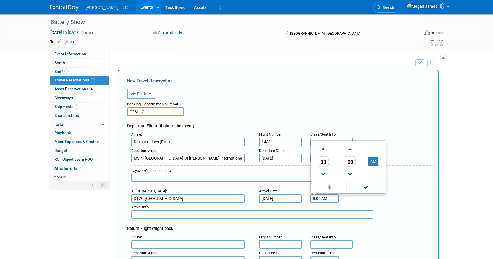
drag, startPoint x: 333, startPoint y: 198, endPoint x: 297, endPoint y: 195, distance: 36.2
click at [297, 195] on div "Arrival Airport : DTW - Detroit Metropolitan Wayne County Airport Arrival Date …" at bounding box center [280, 195] width 307 height 16
type input "11:43 AM"
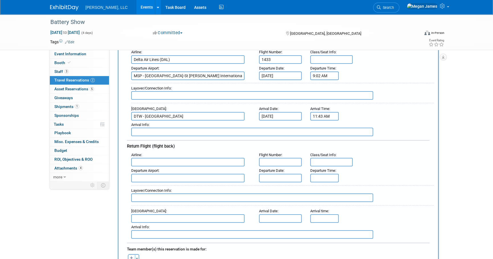
scroll to position [103, 0]
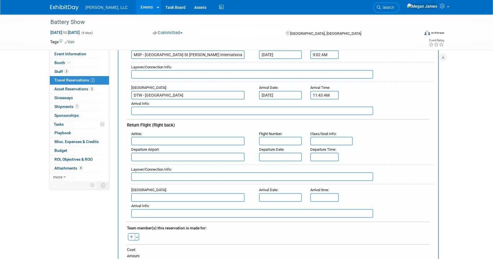
click at [143, 141] on input "text" at bounding box center [187, 141] width 113 height 9
click at [156, 158] on span "Delta Air Lines (DAL)" at bounding box center [190, 159] width 118 height 9
type input "Delta Air Lines (DAL)"
click at [275, 138] on input "text" at bounding box center [280, 141] width 43 height 9
type input "2697"
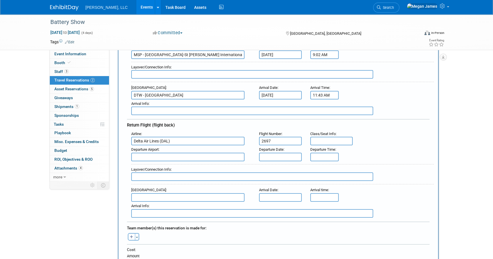
drag, startPoint x: 201, startPoint y: 149, endPoint x: 199, endPoint y: 151, distance: 3.1
click at [201, 149] on div "Departure Airport :" at bounding box center [190, 149] width 119 height 6
click at [197, 153] on input "text" at bounding box center [187, 156] width 113 height 9
drag, startPoint x: 200, startPoint y: 162, endPoint x: 257, endPoint y: 163, distance: 56.9
click at [200, 162] on span "DTW - Detroit Metropolitan Wayne County Airport" at bounding box center [190, 165] width 118 height 9
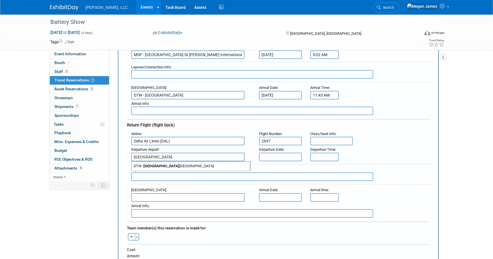
type input "DTW - Detroit Metropolitan Wayne County Airport"
click at [282, 155] on input "text" at bounding box center [280, 156] width 43 height 9
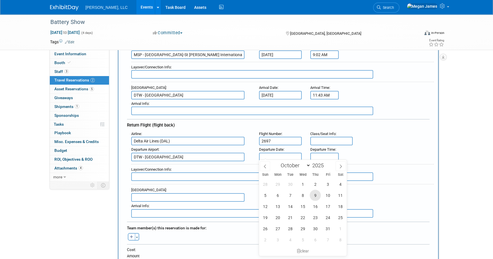
click at [317, 196] on span "9" at bounding box center [314, 194] width 11 height 11
type input "Oct 9, 2025"
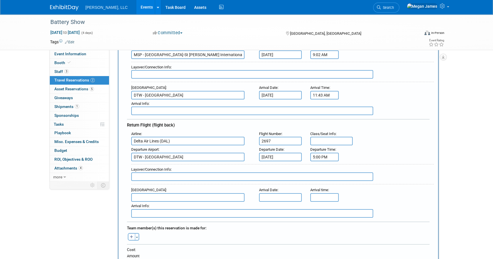
click at [328, 154] on input "5:00 PM" at bounding box center [324, 156] width 28 height 9
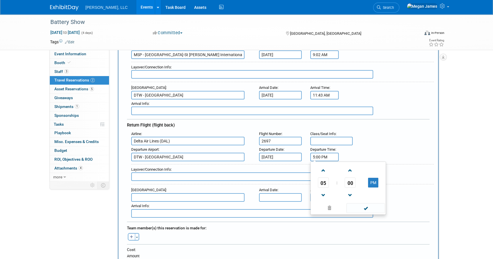
drag, startPoint x: 331, startPoint y: 155, endPoint x: 298, endPoint y: 153, distance: 33.3
click at [298, 153] on div "Departure Airport : DTW - Detroit Metropolitan Wayne County Airport Departure D…" at bounding box center [280, 153] width 307 height 16
type input "12:35 PM"
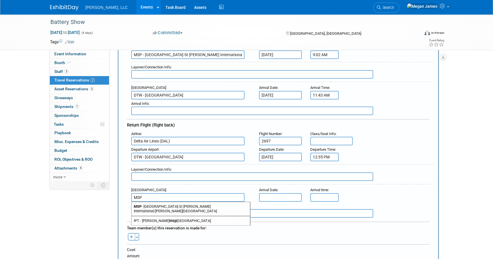
click at [236, 203] on span "MSP - Minneapolis-St Paul International/Wold-Chamberlain Airport" at bounding box center [190, 209] width 118 height 14
type input "MSP - Minneapolis-St Paul International/Wold-Chamberlain Airport"
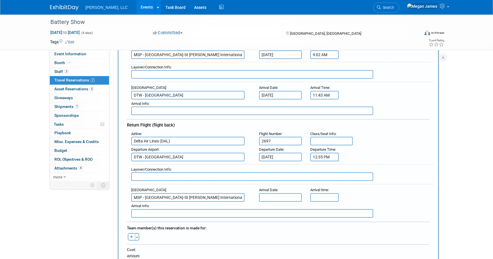
scroll to position [0, 9]
drag, startPoint x: 276, startPoint y: 195, endPoint x: 283, endPoint y: 194, distance: 7.1
click at [276, 195] on input "text" at bounding box center [280, 197] width 43 height 9
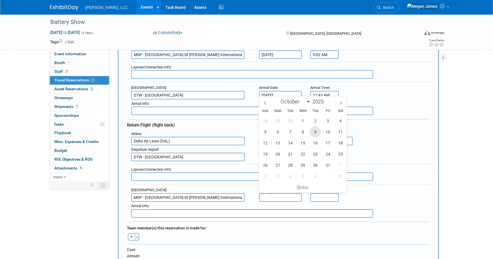
click at [313, 131] on span "9" at bounding box center [314, 131] width 11 height 11
type input "Oct 9, 2025"
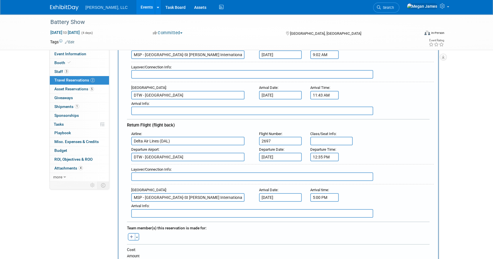
click at [336, 193] on input "5:00 PM" at bounding box center [324, 197] width 28 height 9
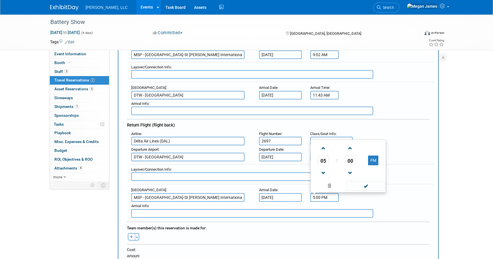
drag, startPoint x: 310, startPoint y: 193, endPoint x: 283, endPoint y: 193, distance: 27.0
click at [283, 193] on div "Arrival Airport : MSP - Minneapolis-St Paul International/Wold-Chamberlain Airp…" at bounding box center [280, 193] width 307 height 16
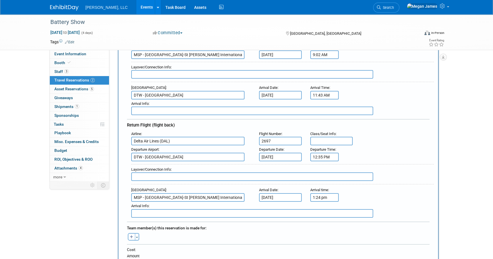
type input "1:24 PM"
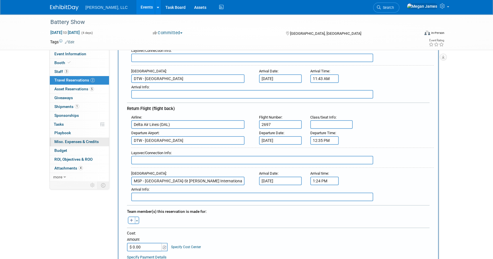
scroll to position [181, 0]
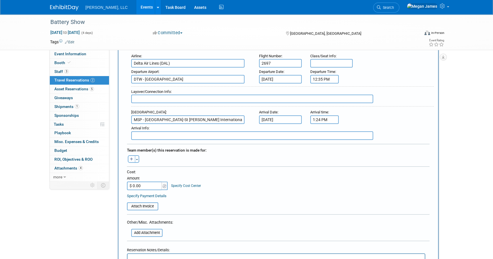
click at [132, 157] on icon "button" at bounding box center [131, 159] width 3 height 4
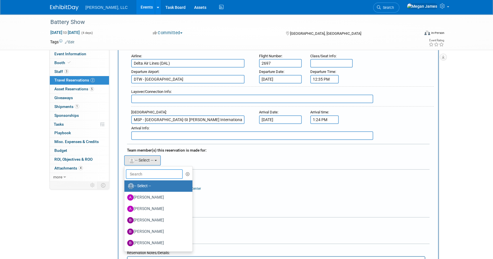
click at [146, 173] on input "text" at bounding box center [154, 174] width 57 height 10
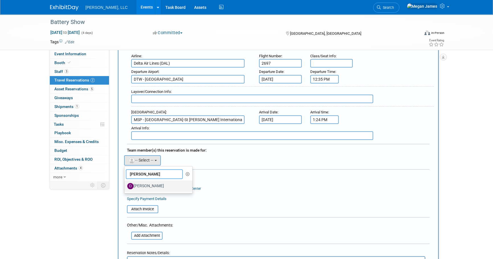
type input "Drew"
click at [156, 183] on label "[PERSON_NAME]" at bounding box center [156, 185] width 59 height 9
click at [125, 183] on input "[PERSON_NAME]" at bounding box center [123, 185] width 4 height 4
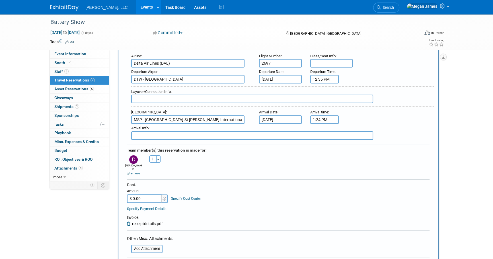
drag, startPoint x: 150, startPoint y: 189, endPoint x: 198, endPoint y: 191, distance: 48.1
click at [150, 194] on input "$ 0.00" at bounding box center [145, 198] width 36 height 9
paste input "856.96"
type input "$ 856.96"
click at [246, 192] on div "Cost: Amount $ 856.96 Specify Cost Center Cost Center -- Not Specified --" at bounding box center [278, 192] width 302 height 21
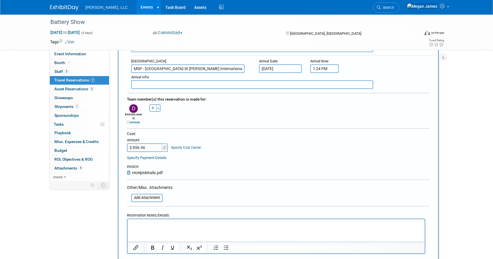
scroll to position [284, 0]
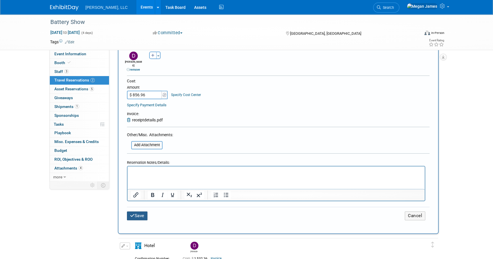
click at [144, 211] on button "Save" at bounding box center [137, 215] width 20 height 9
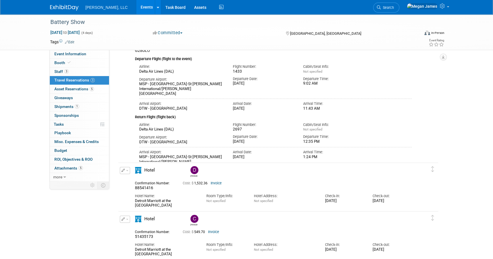
scroll to position [0, 0]
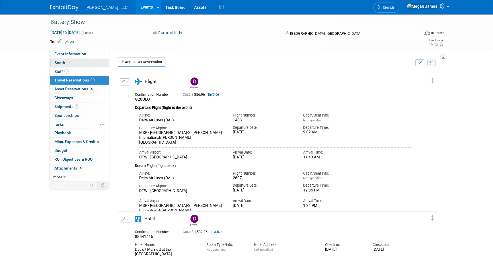
click at [72, 67] on link "Booth" at bounding box center [79, 63] width 59 height 9
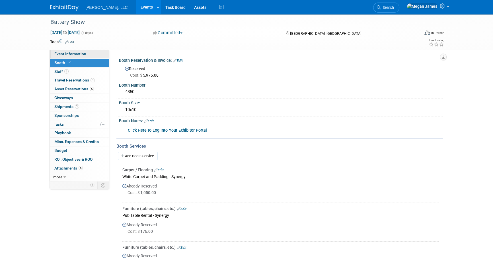
click at [88, 55] on link "Event Information" at bounding box center [79, 54] width 59 height 9
select select "Industrial"
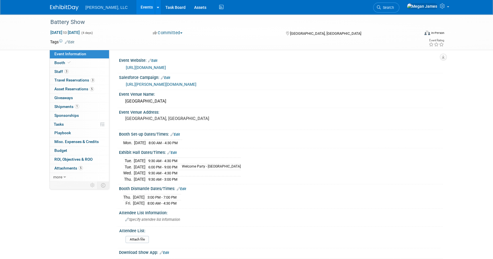
click at [166, 68] on link "https://www.thebatteryshow.com/" at bounding box center [146, 67] width 40 height 5
click at [102, 80] on link "3 Travel Reservations 3" at bounding box center [79, 80] width 59 height 9
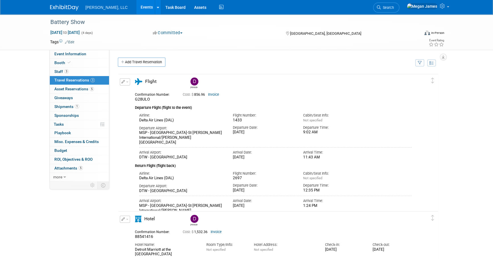
click at [136, 5] on link "Events" at bounding box center [146, 7] width 21 height 14
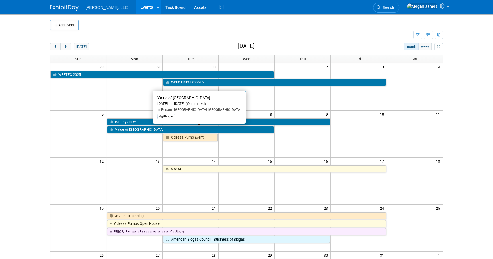
drag, startPoint x: 141, startPoint y: 128, endPoint x: 144, endPoint y: 129, distance: 3.1
click at [141, 128] on link "Value of [GEOGRAPHIC_DATA]" at bounding box center [190, 129] width 167 height 7
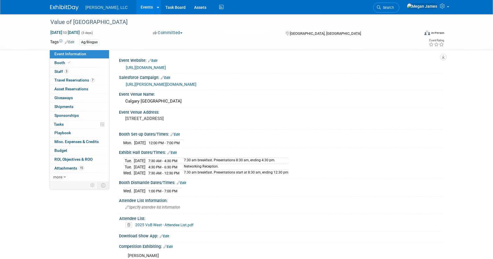
select select "Ag/Biogas"
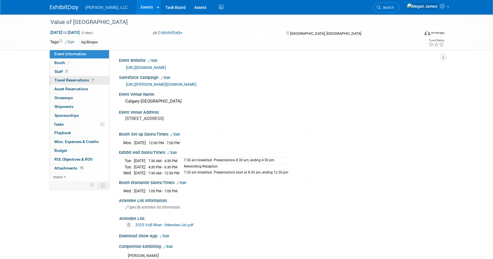
click at [75, 78] on span "Travel Reservations 7" at bounding box center [74, 80] width 40 height 5
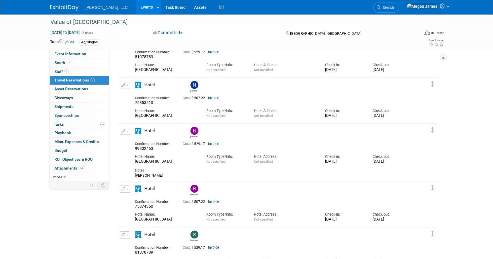
scroll to position [362, 0]
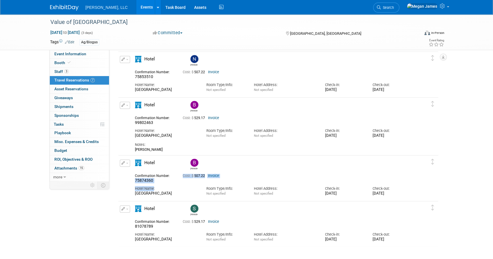
drag, startPoint x: 153, startPoint y: 182, endPoint x: 132, endPoint y: 182, distance: 21.0
click at [135, 182] on div "Confirmation Number: 75874360 Cost: $ 507.22 Invoice Hotel Name: Room Type/Info…" at bounding box center [273, 183] width 276 height 24
drag, startPoint x: 132, startPoint y: 182, endPoint x: 139, endPoint y: 181, distance: 6.4
click at [139, 181] on span "75874360" at bounding box center [144, 180] width 18 height 5
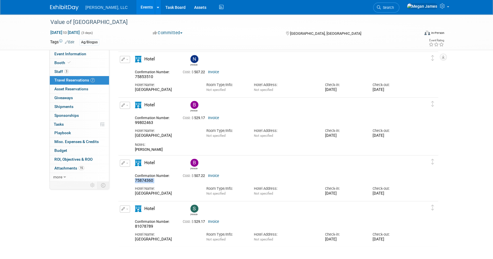
click at [139, 181] on span "75874360" at bounding box center [144, 180] width 18 height 5
drag, startPoint x: 148, startPoint y: 77, endPoint x: 135, endPoint y: 77, distance: 13.4
click at [135, 77] on div "75853510" at bounding box center [154, 76] width 39 height 5
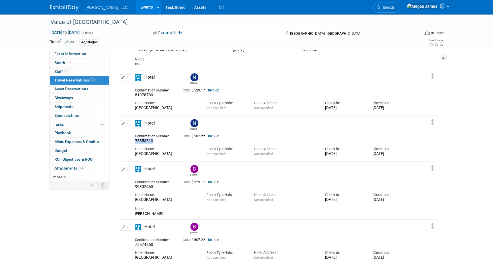
scroll to position [310, 0]
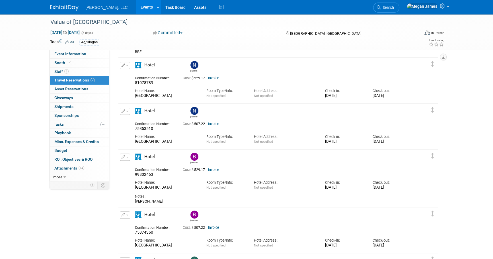
click at [477, 151] on div "Value of [GEOGRAPHIC_DATA] [DATE] to [DATE] (3 days) [DATE] to [DATE] Committed…" at bounding box center [246, 6] width 493 height 605
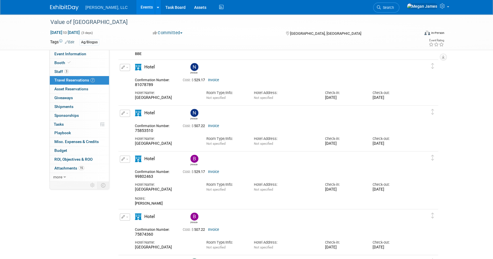
click at [156, 189] on div "[GEOGRAPHIC_DATA]" at bounding box center [166, 189] width 63 height 5
drag, startPoint x: 156, startPoint y: 189, endPoint x: 156, endPoint y: 203, distance: 13.9
click at [156, 203] on div "[PERSON_NAME]" at bounding box center [273, 203] width 276 height 5
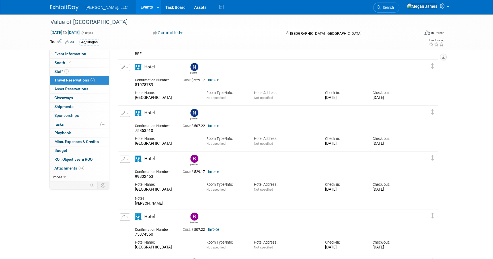
drag, startPoint x: 154, startPoint y: 233, endPoint x: 126, endPoint y: 228, distance: 29.0
click at [126, 228] on div "Edit Reservation Brittany" at bounding box center [273, 232] width 311 height 38
click at [157, 132] on div "75853510" at bounding box center [154, 130] width 39 height 5
drag, startPoint x: 154, startPoint y: 131, endPoint x: 133, endPoint y: 131, distance: 20.5
click at [133, 131] on div "Confirmation Number: 75853510" at bounding box center [155, 127] width 48 height 11
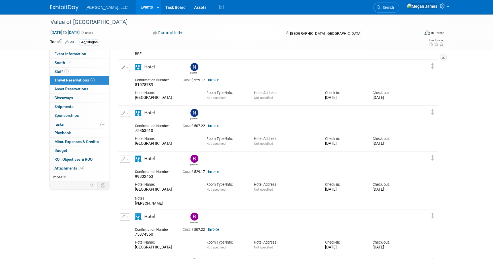
drag, startPoint x: 133, startPoint y: 131, endPoint x: 148, endPoint y: 85, distance: 47.5
click at [148, 85] on span "81078789" at bounding box center [144, 84] width 18 height 5
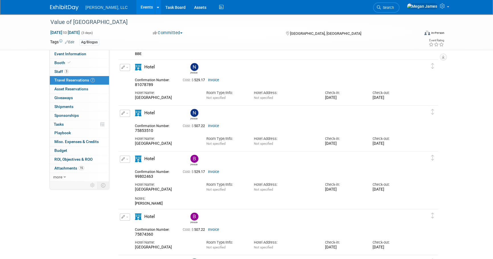
click at [151, 129] on span "75853510" at bounding box center [144, 130] width 18 height 5
copy span "75853510"
click at [63, 200] on div "Event Information Event Info Booth Booth 3 Staff 3 Staff 7 Travel Reservations …" at bounding box center [246, 3] width 401 height 594
click at [472, 141] on div "Value of [GEOGRAPHIC_DATA] [DATE] to [DATE] (3 days) [DATE] to [DATE] Committed…" at bounding box center [246, 8] width 493 height 605
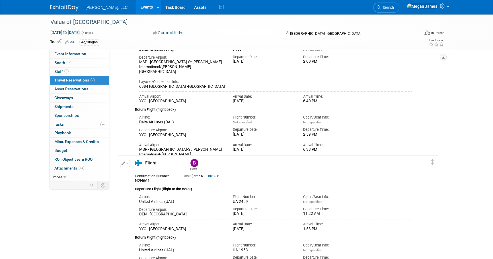
scroll to position [0, 0]
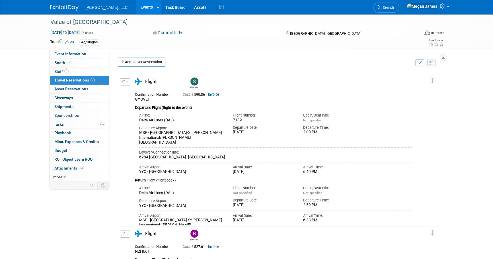
click at [136, 8] on link "Events" at bounding box center [146, 7] width 21 height 14
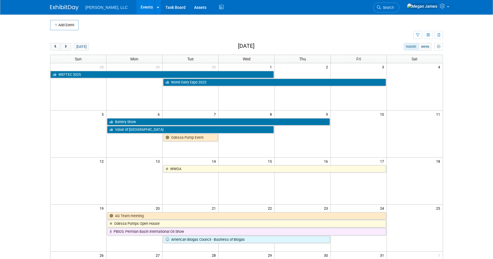
click at [455, 162] on body "[PERSON_NAME], LLC Events Add Event Bulk Upload Events Shareable Event Boards R…" at bounding box center [246, 129] width 493 height 259
click at [457, 157] on body "[PERSON_NAME], LLC Events Add Event Bulk Upload Events Shareable Event Boards R…" at bounding box center [246, 129] width 493 height 259
drag, startPoint x: 464, startPoint y: 125, endPoint x: 465, endPoint y: 130, distance: 5.5
click at [464, 125] on body "[PERSON_NAME], LLC Events Add Event Bulk Upload Events Shareable Event Boards R…" at bounding box center [246, 129] width 493 height 259
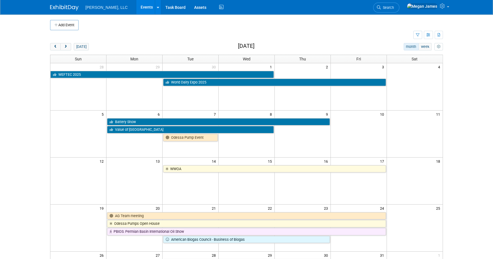
click at [449, 110] on body "[PERSON_NAME], LLC Events Add Event Bulk Upload Events Shareable Event Boards R…" at bounding box center [246, 129] width 493 height 259
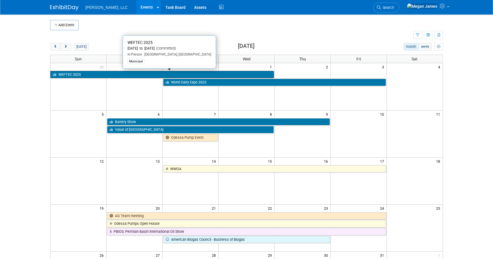
click at [85, 74] on link "WEFTEC 2025" at bounding box center [161, 74] width 223 height 7
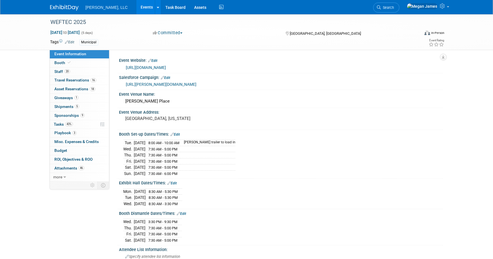
select select "Municipal"
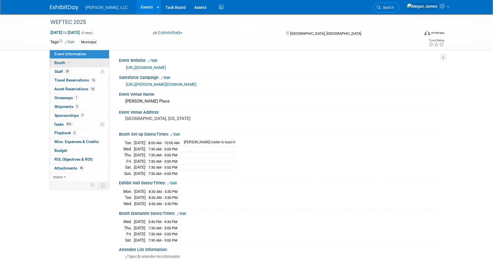
click at [84, 59] on link "Booth" at bounding box center [79, 63] width 59 height 9
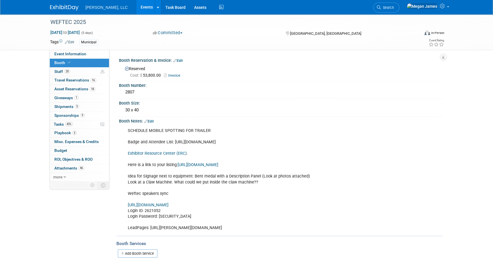
click at [167, 151] on link "Exhibitor Resource Center (ERC)" at bounding box center [157, 153] width 59 height 5
drag, startPoint x: 166, startPoint y: 210, endPoint x: 144, endPoint y: 209, distance: 22.2
click at [144, 209] on div "SCHEDULE MOBILE SPOTTING FOR TRAILER Badge and Attendee List: [URL][DOMAIN_NAME…" at bounding box center [252, 179] width 256 height 108
drag, startPoint x: 144, startPoint y: 209, endPoint x: 160, endPoint y: 215, distance: 16.4
click at [160, 215] on div "SCHEDULE MOBILE SPOTTING FOR TRAILER Badge and Attendee List: [URL][DOMAIN_NAME…" at bounding box center [252, 179] width 256 height 108
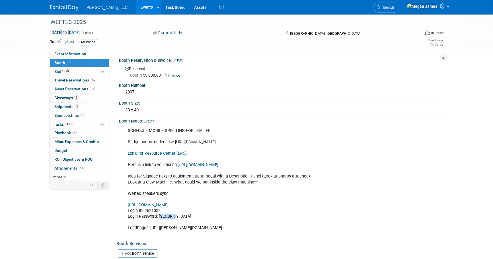
click at [160, 215] on div "SCHEDULE MOBILE SPOTTING FOR TRAILER Badge and Attendee List: [URL][DOMAIN_NAME…" at bounding box center [252, 179] width 256 height 108
drag, startPoint x: 159, startPoint y: 215, endPoint x: 191, endPoint y: 216, distance: 31.3
click at [191, 216] on div "SCHEDULE MOBILE SPOTTING FOR TRAILER Badge and Attendee List: [URL][DOMAIN_NAME…" at bounding box center [252, 179] width 256 height 108
